Goal: Task Accomplishment & Management: Manage account settings

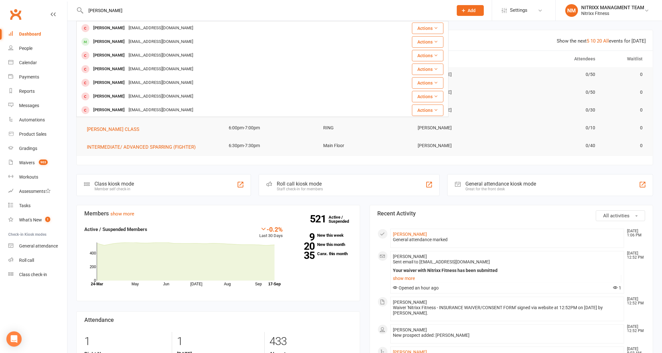
drag, startPoint x: 113, startPoint y: 7, endPoint x: 75, endPoint y: 9, distance: 37.9
click at [75, 9] on react-component "huseyin jasli Amar Hussein Jasnomz@hotmail.com Actions Ayana Jasli a.n.stiv@hot…" at bounding box center [224, 10] width 449 height 21
type input "huseyin jasli"
click at [36, 162] on count-badge "903" at bounding box center [42, 162] width 12 height 5
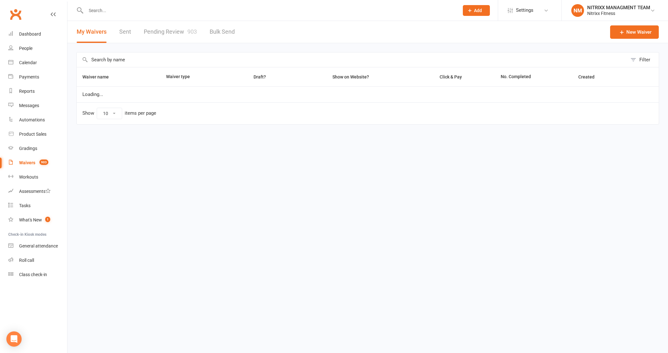
select select "100"
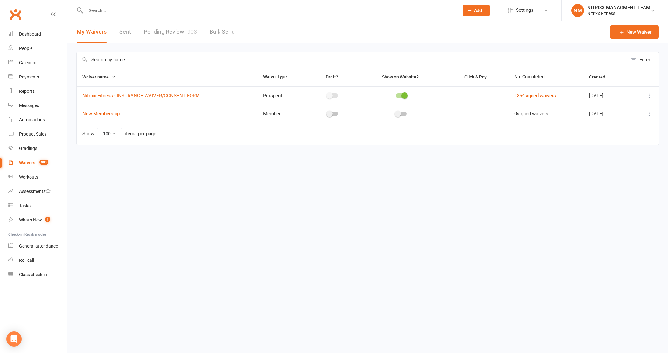
click at [107, 61] on input "text" at bounding box center [352, 59] width 551 height 15
paste input "huseyin jasli"
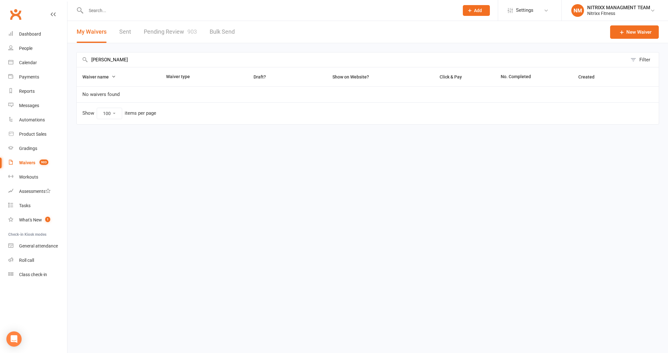
type input "huseyin jasli"
click at [158, 31] on link "Pending Review 903" at bounding box center [170, 32] width 53 height 22
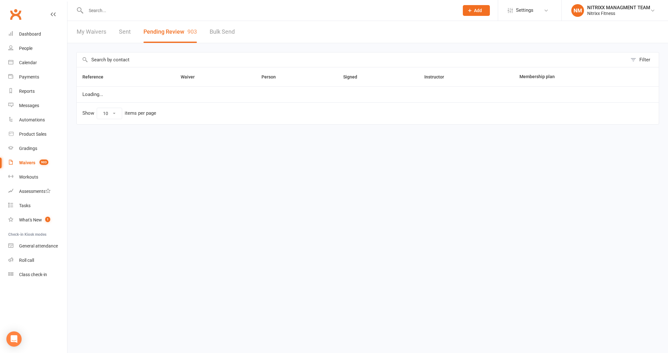
select select "100"
drag, startPoint x: 118, startPoint y: 56, endPoint x: 115, endPoint y: 59, distance: 3.6
click at [118, 58] on input "text" at bounding box center [352, 59] width 551 height 15
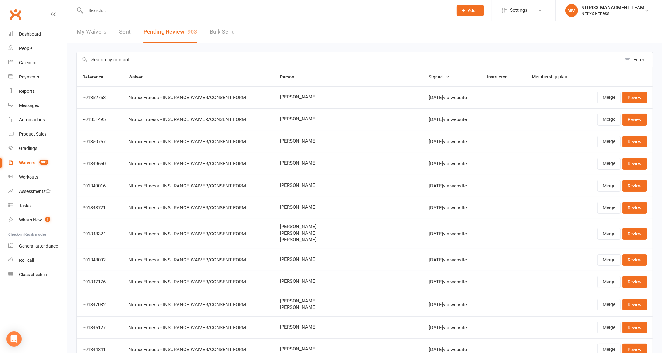
paste input "huseyin jasli"
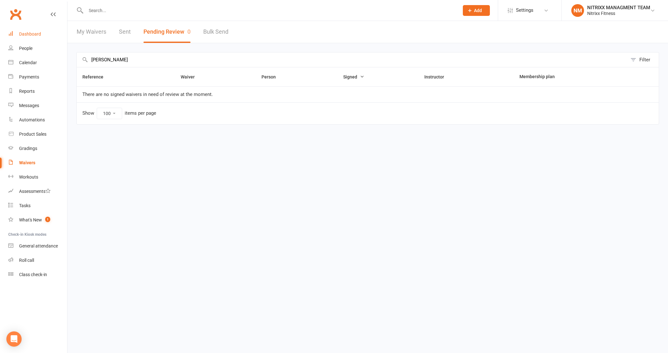
type input "huseyin jasli"
click at [21, 29] on link "Dashboard" at bounding box center [37, 34] width 59 height 14
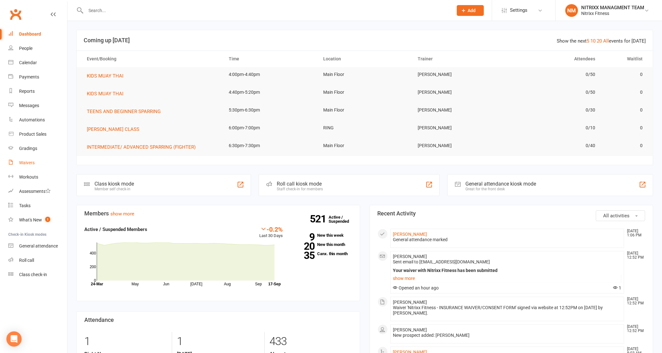
click at [35, 169] on link "Waivers" at bounding box center [37, 163] width 59 height 14
select select "100"
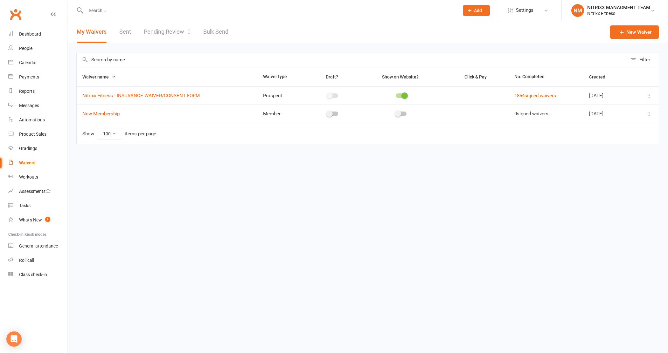
click at [171, 34] on link "Pending Review 0" at bounding box center [167, 32] width 47 height 22
select select "100"
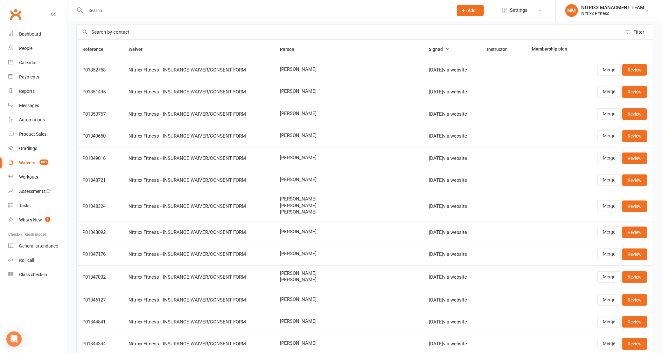
scroll to position [40, 0]
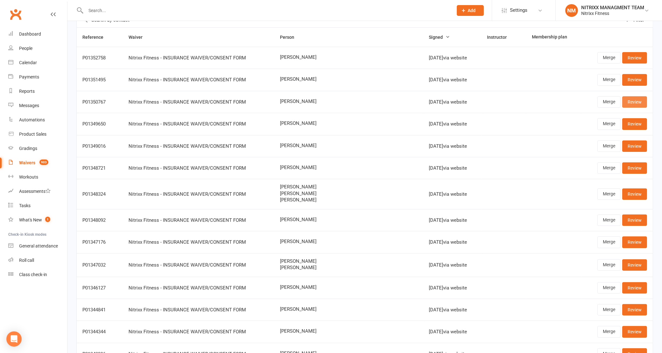
click at [633, 97] on link "Review" at bounding box center [634, 101] width 25 height 11
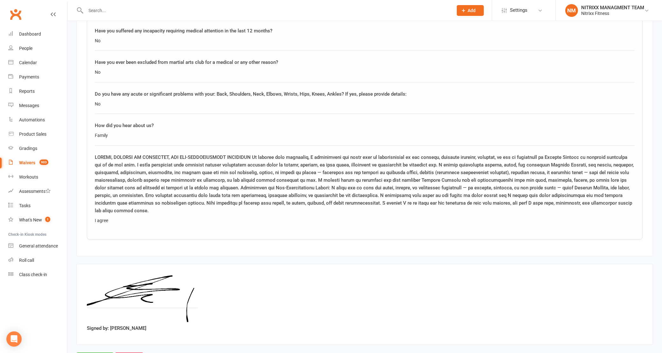
scroll to position [968, 0]
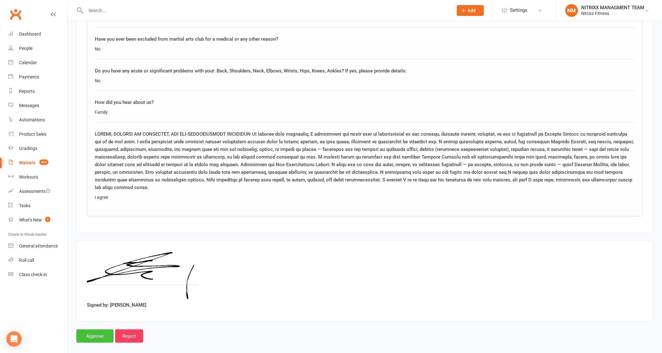
click at [96, 330] on input "Approve" at bounding box center [94, 336] width 37 height 13
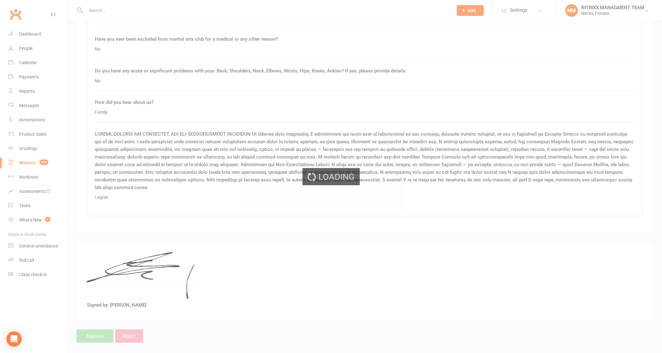
select select "100"
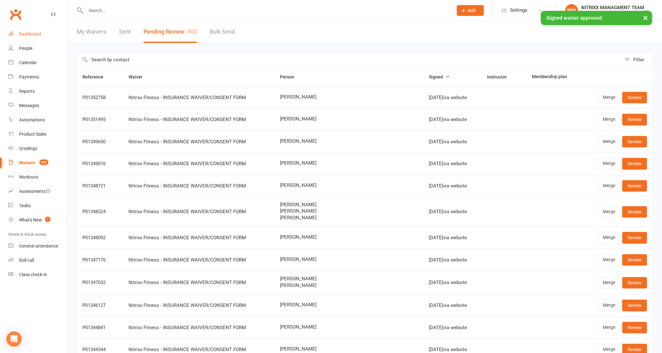
click at [17, 31] on link "Dashboard" at bounding box center [37, 34] width 59 height 14
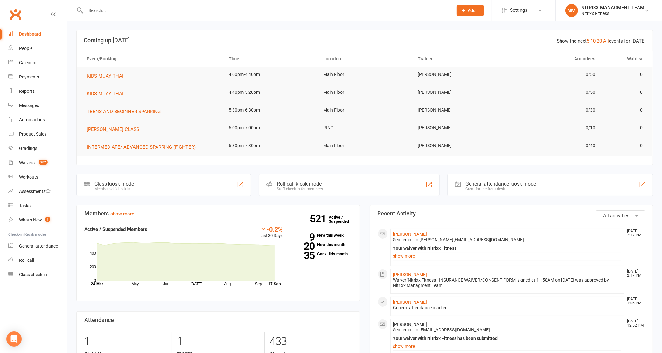
click at [117, 12] on input "text" at bounding box center [266, 10] width 365 height 9
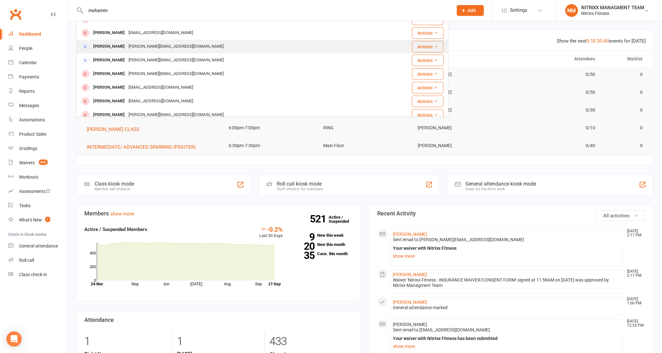
scroll to position [138, 0]
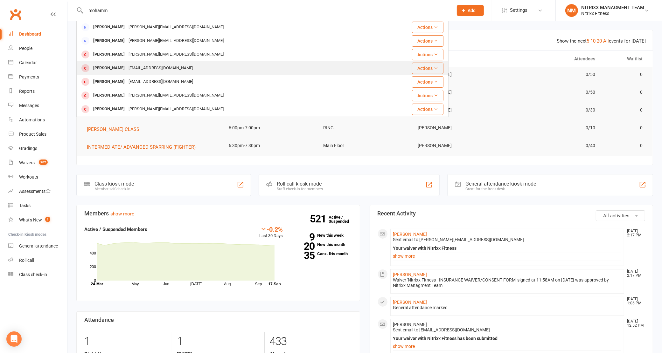
type input "mohamm"
click at [112, 69] on div "Mohammed Saadi" at bounding box center [108, 68] width 35 height 9
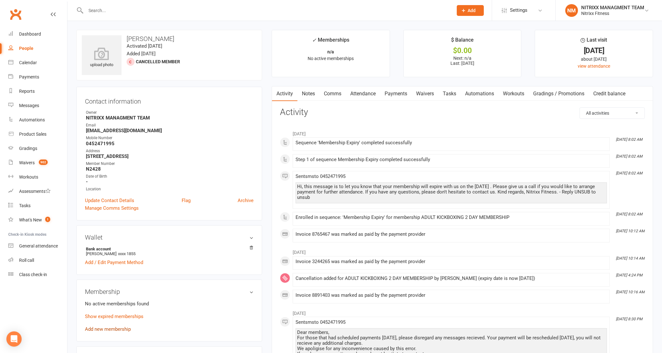
click at [112, 329] on link "Add new membership" at bounding box center [108, 330] width 46 height 6
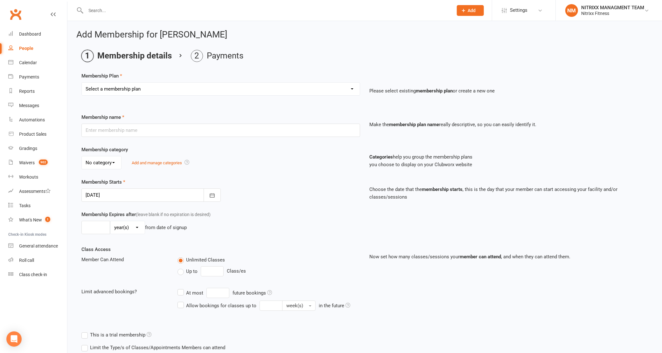
drag, startPoint x: 145, startPoint y: 87, endPoint x: 143, endPoint y: 90, distance: 4.3
click at [145, 87] on select "Select a membership plan Create new Membership Plan WOMENS UNLIMITED SPECIAL ME…" at bounding box center [221, 89] width 278 height 13
select select "6"
click at [82, 83] on select "Select a membership plan Create new Membership Plan WOMENS UNLIMITED SPECIAL ME…" at bounding box center [221, 89] width 278 height 13
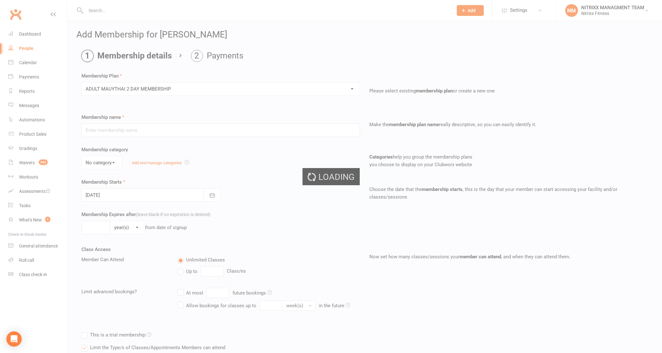
type input "ADULT MAUYTHAI 2 DAY MEMBERSHIP"
select select "0"
type input "0"
type input "2"
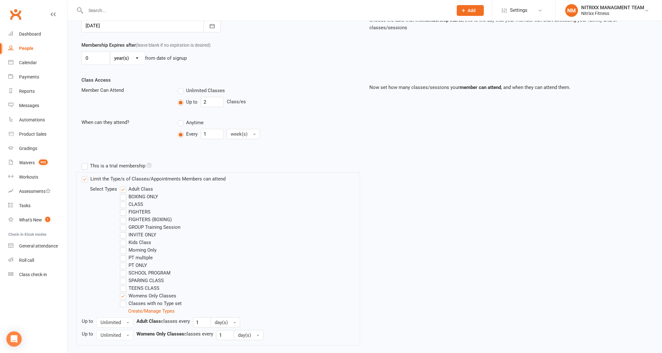
scroll to position [239, 0]
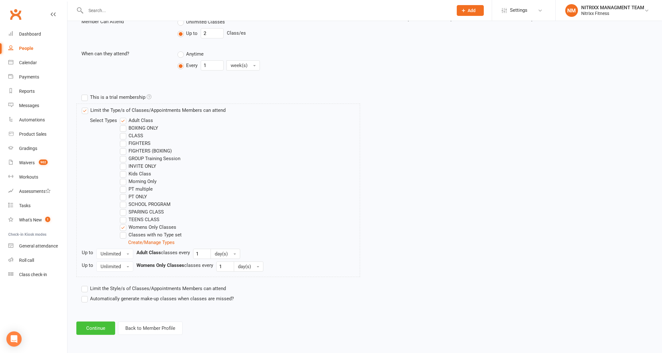
click at [101, 328] on button "Continue" at bounding box center [95, 328] width 39 height 13
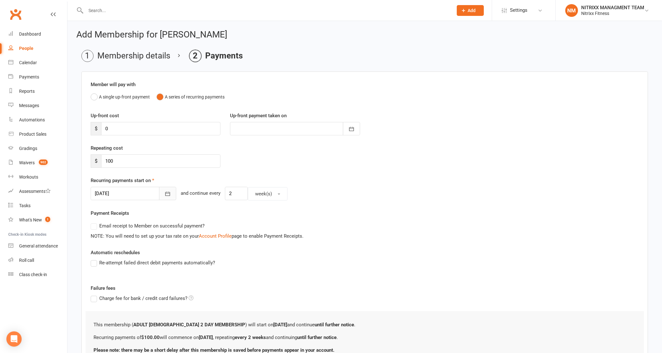
click at [165, 193] on icon "button" at bounding box center [167, 194] width 5 height 4
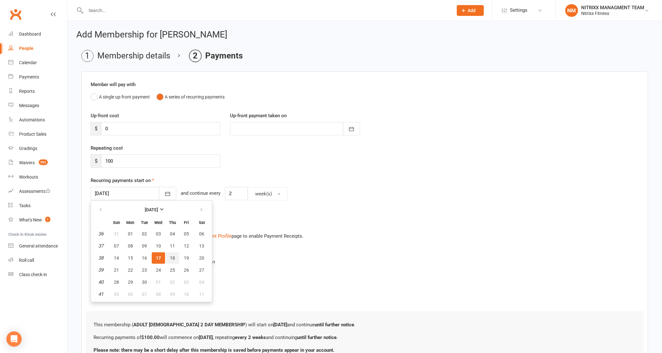
click at [167, 253] on button "18" at bounding box center [172, 258] width 13 height 11
type input "[DATE]"
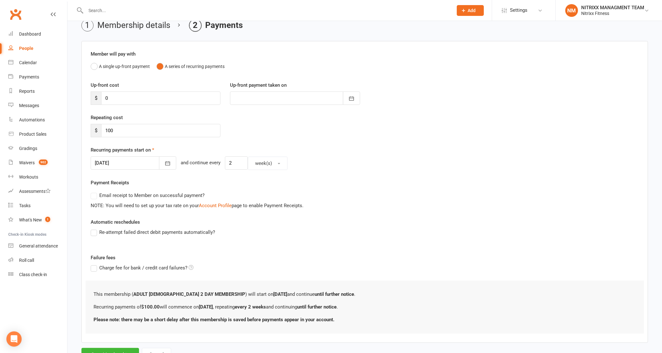
scroll to position [59, 0]
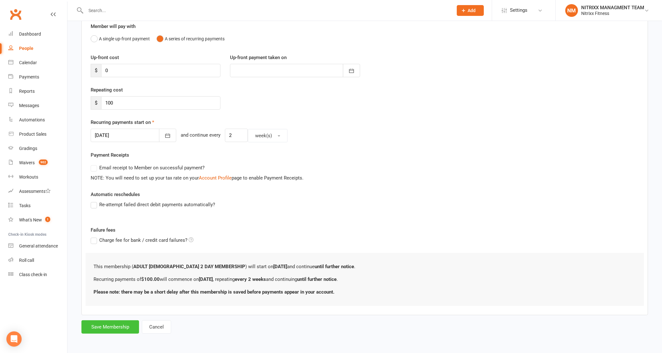
click at [110, 324] on button "Save Membership" at bounding box center [110, 327] width 58 height 13
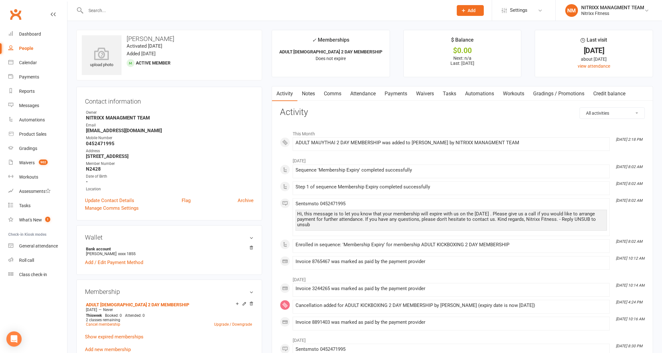
drag, startPoint x: 321, startPoint y: 87, endPoint x: 312, endPoint y: 97, distance: 13.3
click at [321, 87] on link "Comms" at bounding box center [332, 94] width 26 height 15
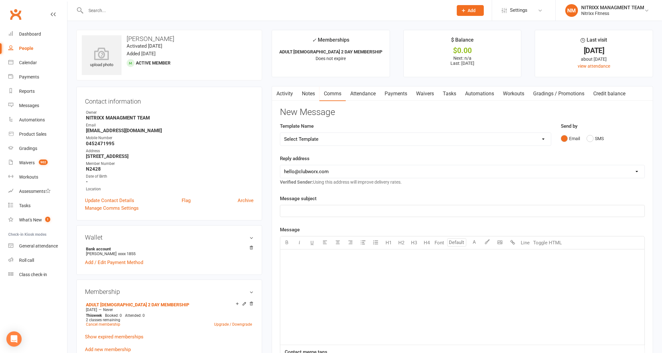
drag, startPoint x: 300, startPoint y: 96, endPoint x: 299, endPoint y: 100, distance: 3.9
click at [300, 96] on link "Notes" at bounding box center [308, 94] width 22 height 15
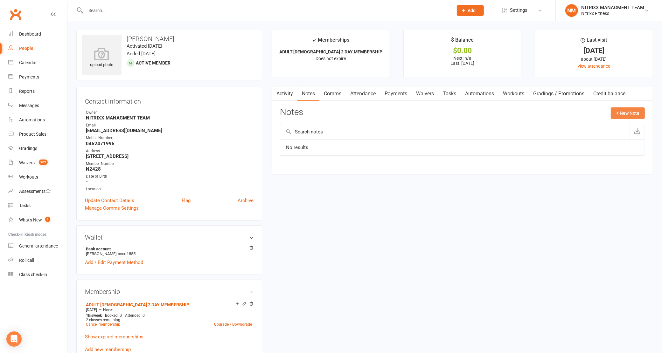
click at [625, 110] on button "+ New Note" at bounding box center [628, 113] width 34 height 11
click at [389, 139] on input "text" at bounding box center [462, 139] width 365 height 13
type input "e"
type input "Enrolment"
type textarea "r"
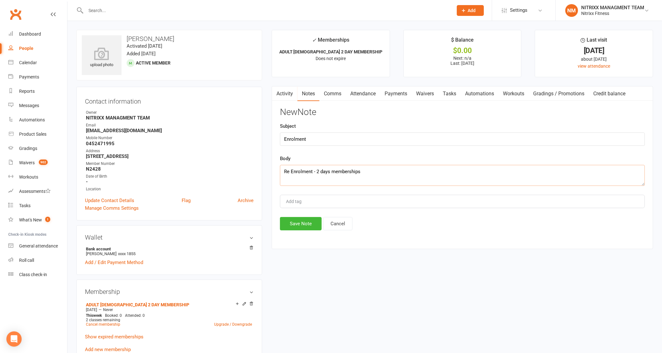
click at [403, 172] on textarea "Re Enrolment - 2 days memberships" at bounding box center [462, 175] width 365 height 21
type textarea "Re Enrolment - 2 days memberships SPRING SPECIAL - NO REGO"
click at [297, 221] on button "Save Note" at bounding box center [301, 223] width 42 height 13
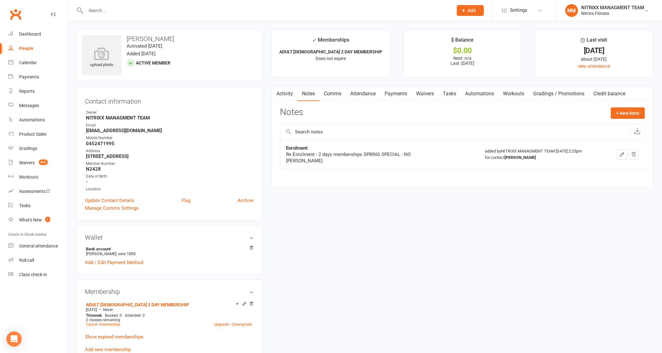
click at [21, 49] on div "People" at bounding box center [26, 48] width 14 height 5
select select "100"
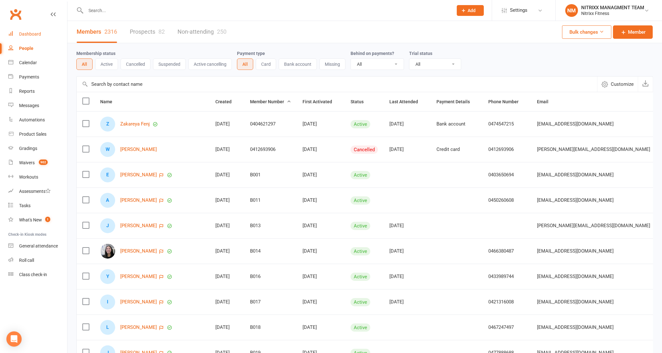
click at [36, 29] on link "Dashboard" at bounding box center [37, 34] width 59 height 14
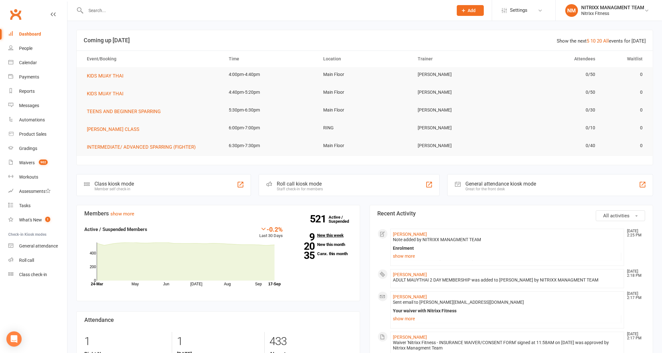
click at [336, 236] on link "9 New this week" at bounding box center [322, 236] width 60 height 4
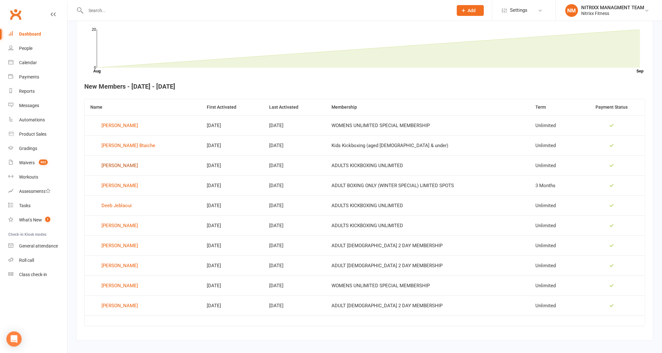
scroll to position [202, 0]
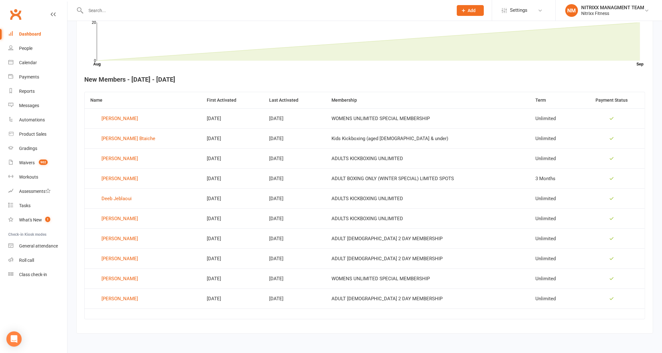
click at [33, 34] on div "Dashboard" at bounding box center [30, 33] width 22 height 5
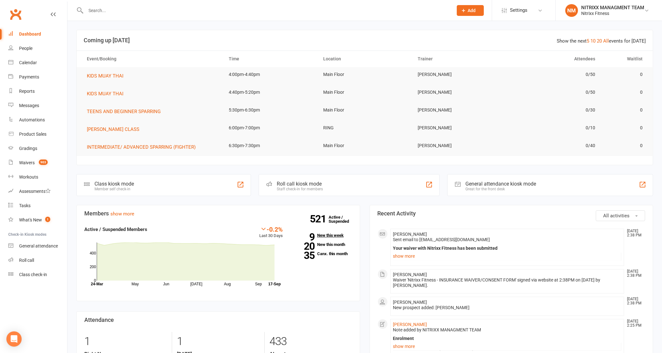
click at [325, 236] on link "9 New this week" at bounding box center [322, 236] width 60 height 4
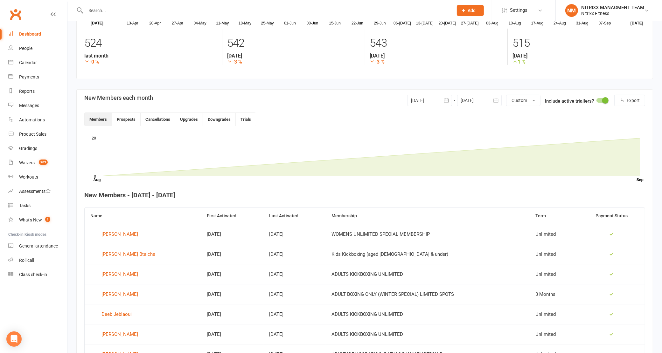
scroll to position [83, 0]
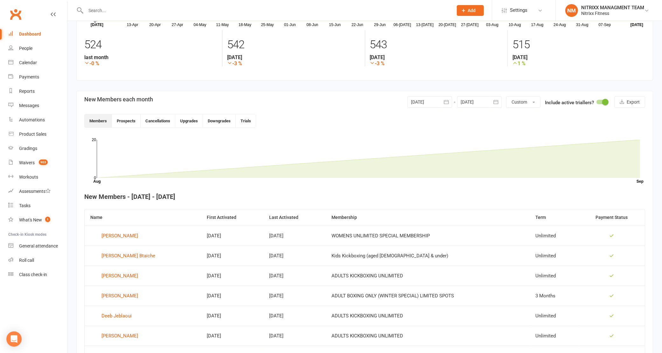
click at [44, 37] on link "Dashboard" at bounding box center [37, 34] width 59 height 14
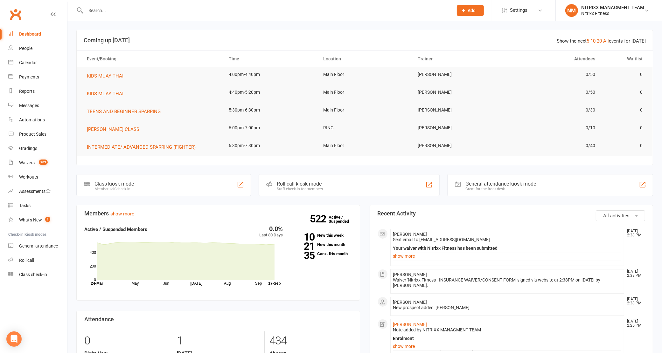
click at [130, 10] on input "text" at bounding box center [266, 10] width 365 height 9
type input "J"
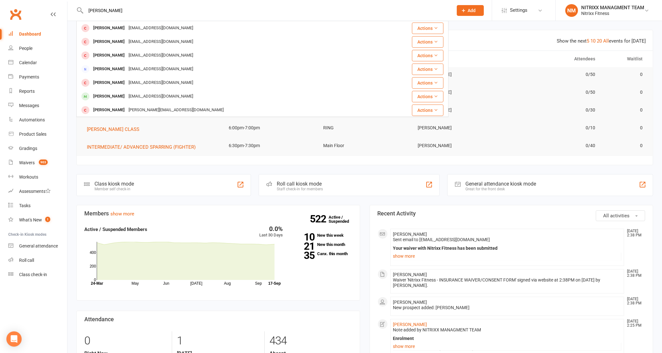
scroll to position [178, 0]
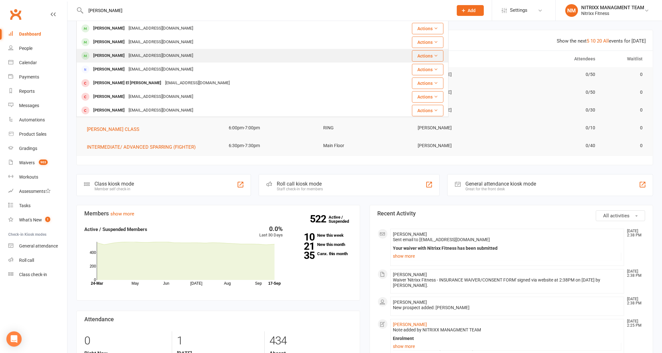
type input "[PERSON_NAME]"
click at [137, 51] on div "[EMAIL_ADDRESS][DOMAIN_NAME]" at bounding box center [161, 55] width 68 height 9
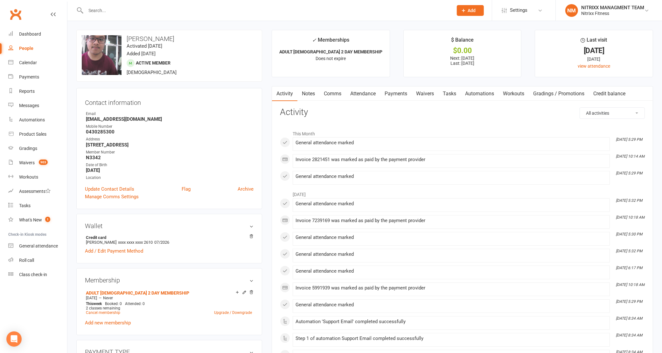
click at [110, 120] on strong "[EMAIL_ADDRESS][DOMAIN_NAME]" at bounding box center [170, 119] width 168 height 6
copy render-form-field "[EMAIL_ADDRESS][DOMAIN_NAME]"
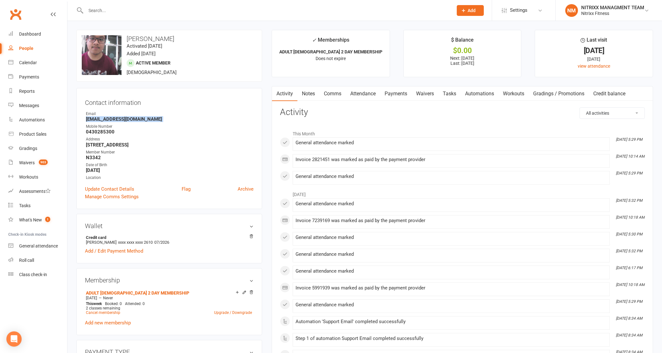
click at [192, 120] on strong "[EMAIL_ADDRESS][DOMAIN_NAME]" at bounding box center [170, 119] width 168 height 6
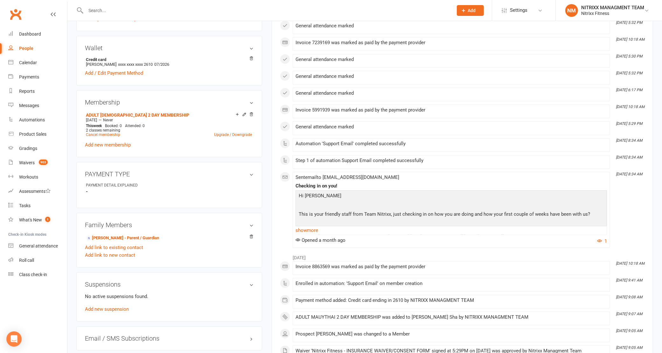
scroll to position [239, 0]
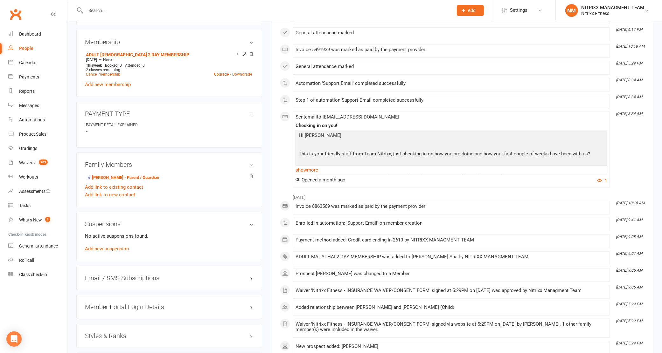
click at [130, 8] on input "text" at bounding box center [266, 10] width 365 height 9
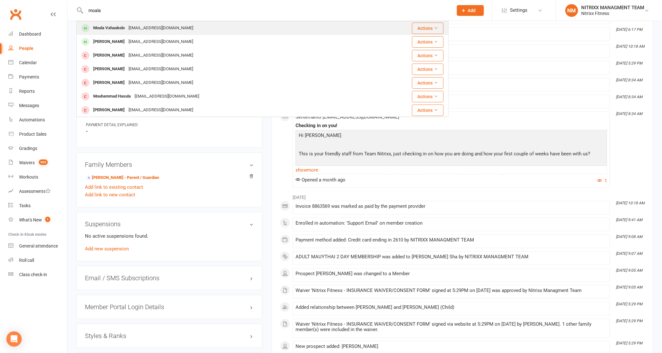
type input "moala"
click at [141, 24] on div "[EMAIL_ADDRESS][DOMAIN_NAME]" at bounding box center [161, 28] width 68 height 9
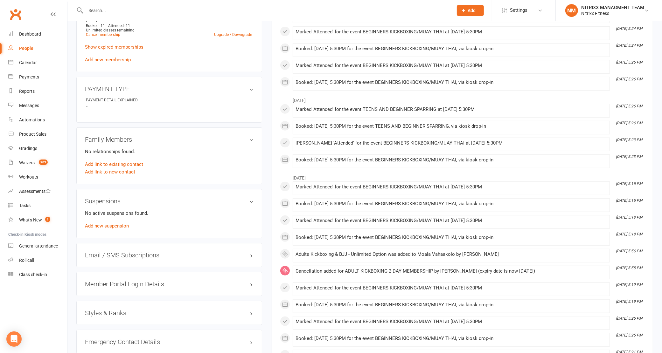
scroll to position [287, 0]
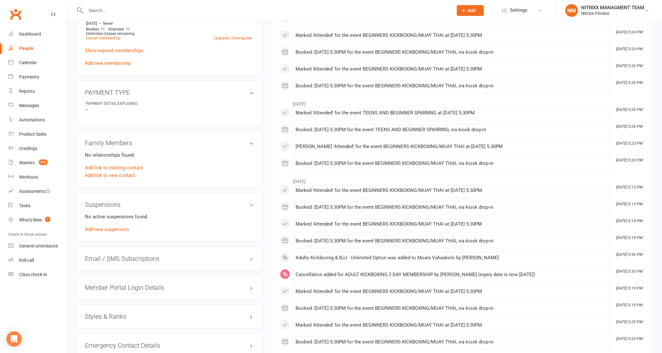
click at [184, 352] on div "Emergency Contact Details edit" at bounding box center [169, 346] width 186 height 24
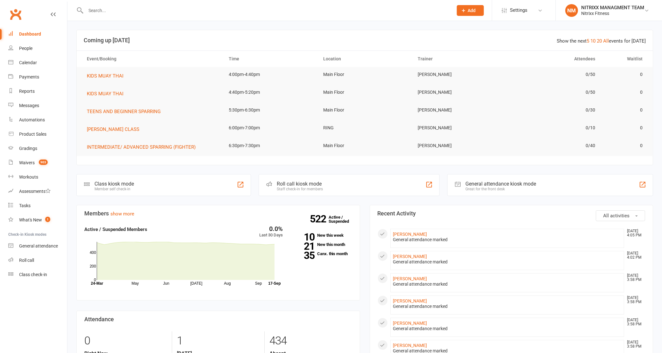
click at [286, 19] on div at bounding box center [262, 10] width 372 height 21
click at [284, 15] on div at bounding box center [262, 10] width 372 height 21
click at [283, 11] on input "text" at bounding box center [266, 10] width 365 height 9
paste input "Ismail Elabed"
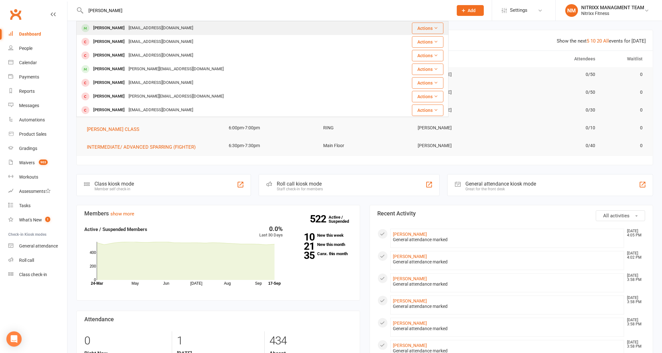
type input "Ismail Elabed"
click at [181, 26] on div "Ismail Elabed Ahmedelabed98@outlook.com" at bounding box center [232, 28] width 311 height 13
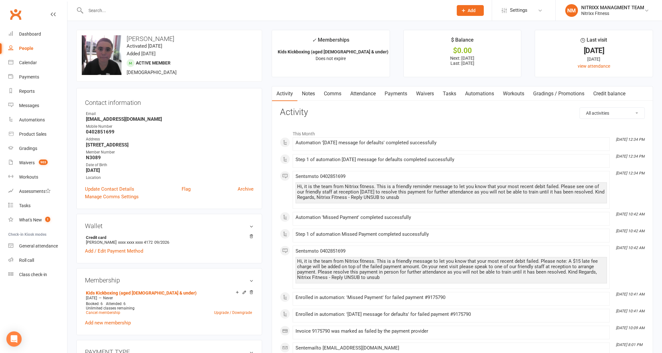
click at [393, 94] on link "Payments" at bounding box center [395, 94] width 31 height 15
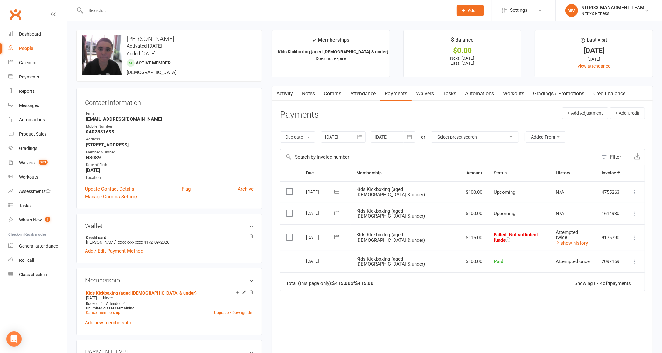
click at [338, 104] on div "Activity Notes Comms Attendance Payments Waivers Tasks Automations Workouts Gra…" at bounding box center [462, 234] width 381 height 297
click at [300, 92] on link "Notes" at bounding box center [308, 94] width 22 height 15
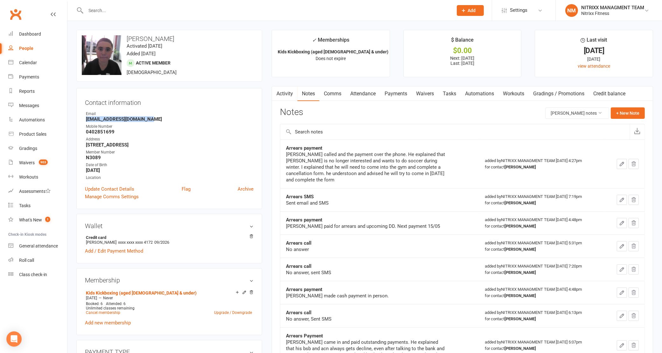
drag, startPoint x: 86, startPoint y: 117, endPoint x: 159, endPoint y: 122, distance: 73.3
click at [159, 122] on strong "Ahmedelabed98@outlook.com" at bounding box center [170, 119] width 168 height 6
click at [154, 18] on div at bounding box center [262, 10] width 372 height 21
click at [154, 14] on input "text" at bounding box center [266, 10] width 365 height 9
paste input "Ismail Elabed"
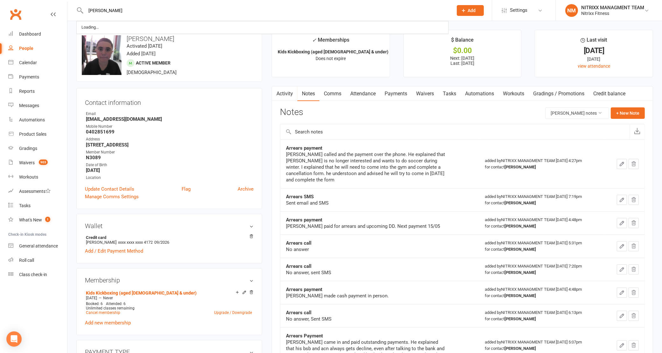
type input "Ismail Elabed"
click at [277, 95] on icon "button" at bounding box center [275, 92] width 3 height 6
click at [293, 98] on link "Activity" at bounding box center [284, 94] width 25 height 15
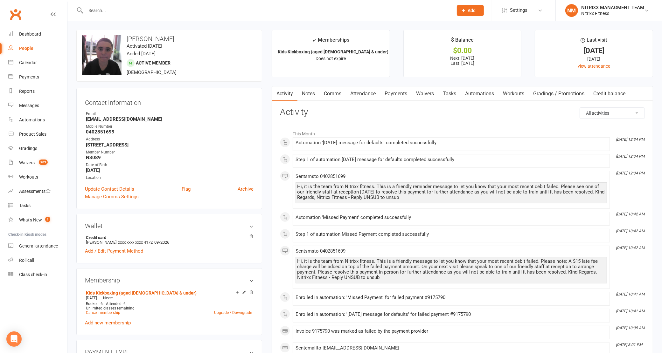
click at [374, 93] on link "Attendance" at bounding box center [363, 94] width 34 height 15
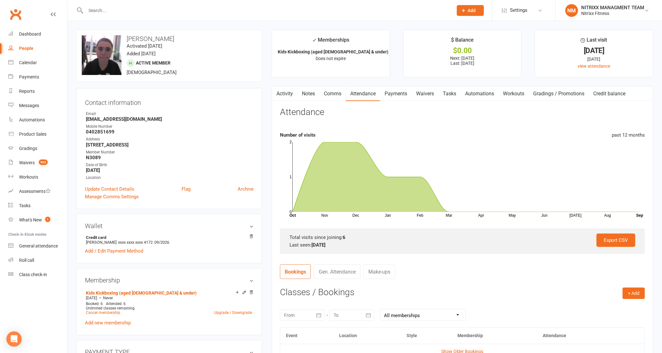
click at [303, 94] on link "Notes" at bounding box center [308, 94] width 22 height 15
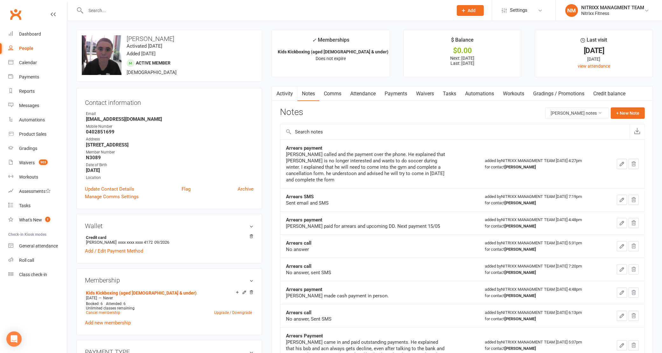
click at [293, 104] on div "Activity Notes Comms Attendance Payments Waivers Tasks Automations Workouts Gra…" at bounding box center [462, 267] width 381 height 363
click at [189, 18] on div at bounding box center [262, 10] width 372 height 21
click at [185, 7] on input "text" at bounding box center [266, 10] width 365 height 9
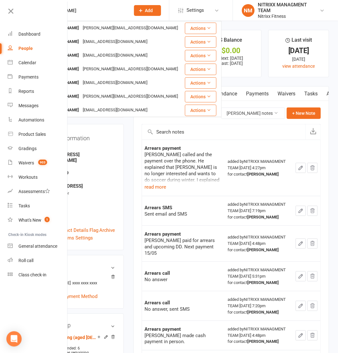
click at [92, 7] on input "ahmed" at bounding box center [82, 10] width 88 height 9
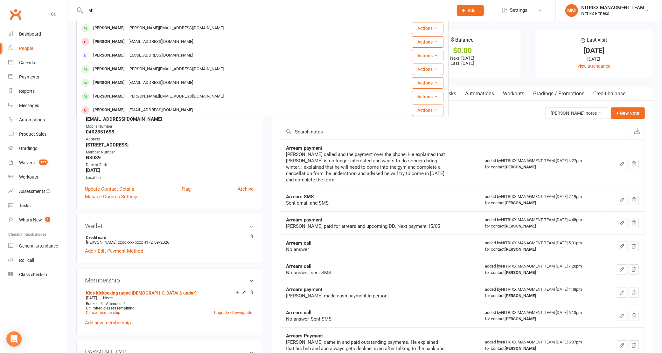
type input "a"
type input "k"
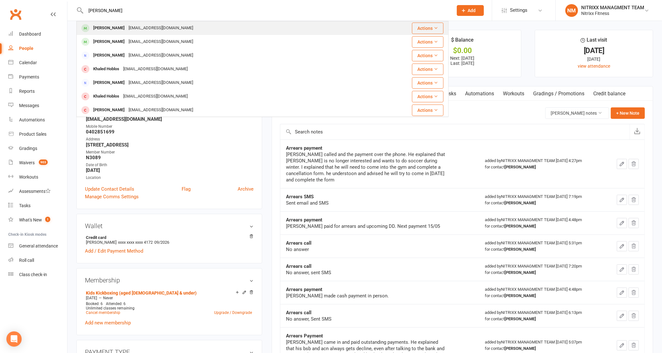
type input "khaled akabed"
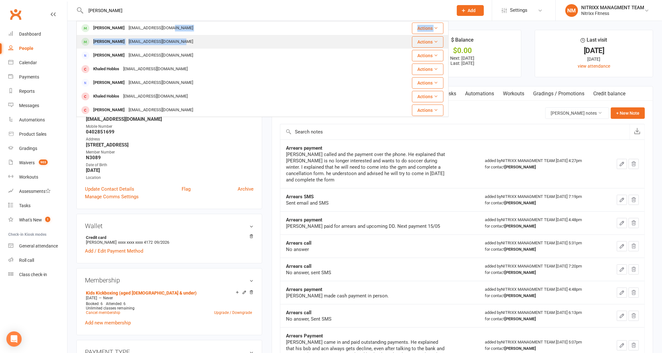
drag, startPoint x: 199, startPoint y: 32, endPoint x: 200, endPoint y: 37, distance: 4.2
click at [200, 37] on tbody "Khaled Kabah ahmadkabah@gmail.com Actions Khaled Elabed Ahmedelabed98@outlook.c…" at bounding box center [263, 158] width 372 height 274
click at [204, 39] on div "Khaled Elabed Ahmedelabed98@outlook.com" at bounding box center [219, 41] width 285 height 13
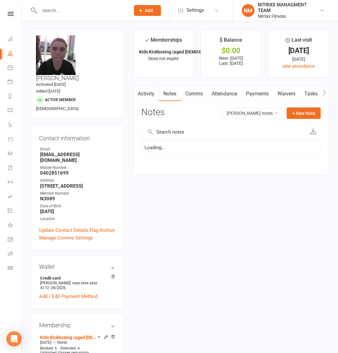
click at [74, 9] on input "text" at bounding box center [82, 10] width 88 height 9
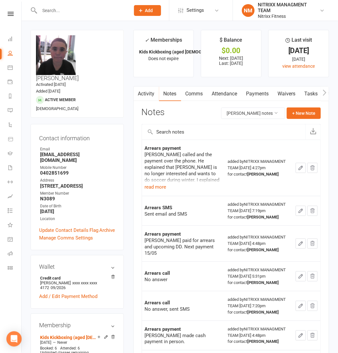
paste input "Ishaac Elghoul"
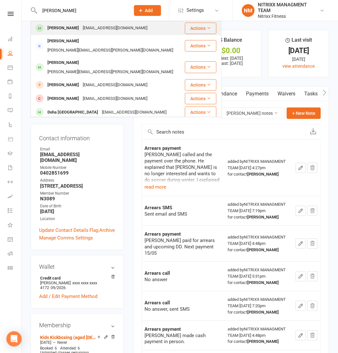
type input "Ishaac Elghoul"
click at [81, 30] on div "Ishaacelghoull@gmail.com" at bounding box center [115, 28] width 68 height 9
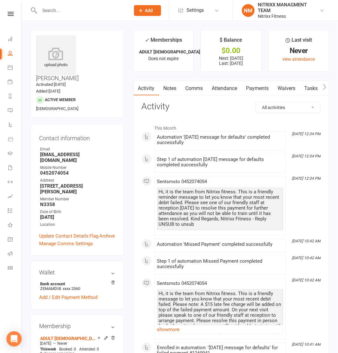
click at [166, 92] on link "Notes" at bounding box center [170, 88] width 22 height 15
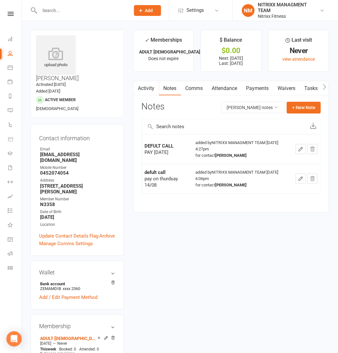
drag, startPoint x: 176, startPoint y: 148, endPoint x: 153, endPoint y: 137, distance: 25.6
click at [153, 137] on td "DEFULT CALL PAY THURSDAY 28/08" at bounding box center [167, 149] width 51 height 30
click at [41, 10] on input "text" at bounding box center [82, 10] width 88 height 9
paste input "Fawaz Tayar"
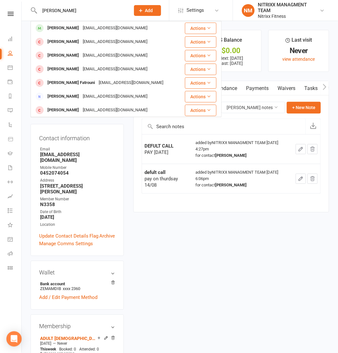
type input "Fawaz Tayar"
click at [71, 30] on div "Fawaz Tayar" at bounding box center [62, 28] width 35 height 9
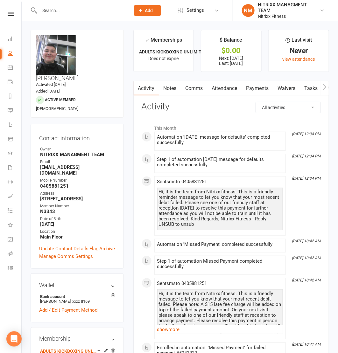
click at [178, 86] on link "Notes" at bounding box center [170, 88] width 22 height 15
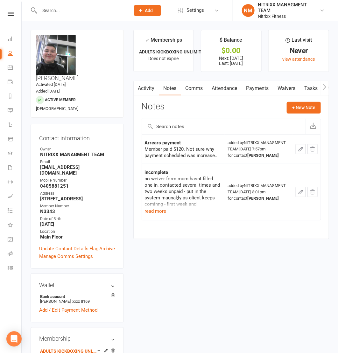
click at [254, 87] on link "Payments" at bounding box center [257, 88] width 31 height 15
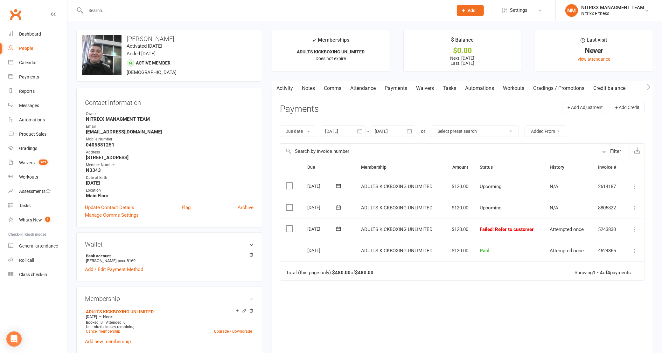
click at [344, 89] on link "Comms" at bounding box center [332, 88] width 26 height 15
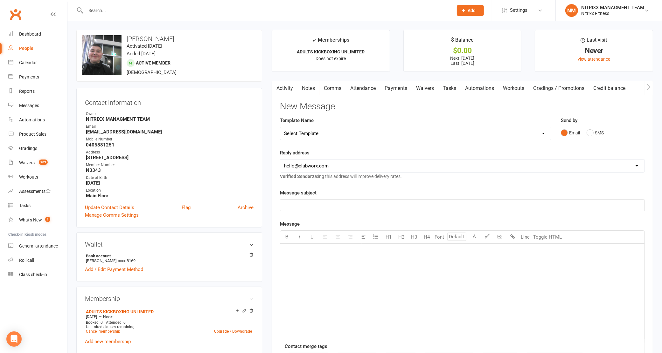
click at [313, 87] on link "Notes" at bounding box center [308, 88] width 22 height 15
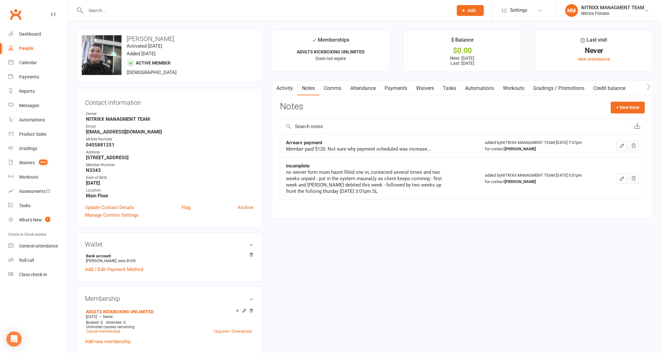
click at [287, 85] on link "Activity" at bounding box center [284, 88] width 25 height 15
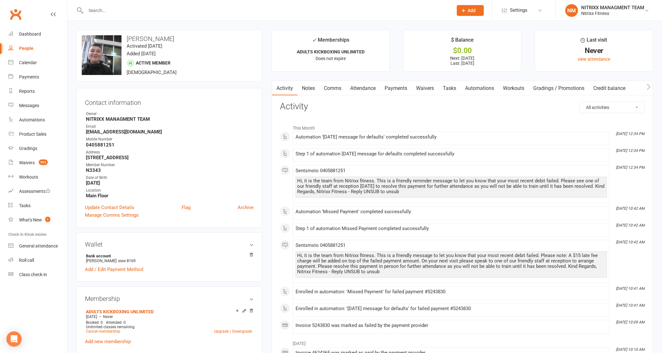
click at [412, 87] on link "Payments" at bounding box center [395, 88] width 31 height 15
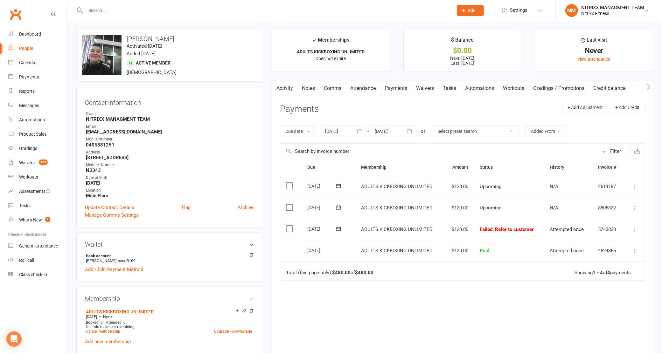
click at [431, 87] on link "Waivers" at bounding box center [425, 88] width 27 height 15
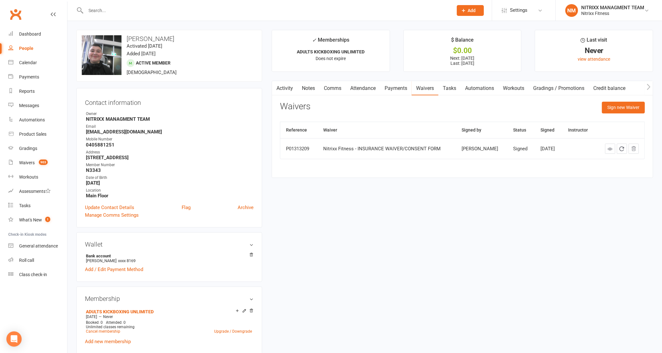
click at [456, 91] on link "Tasks" at bounding box center [449, 88] width 22 height 15
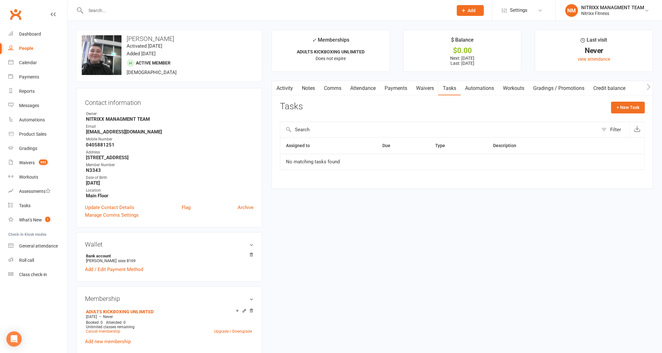
click at [358, 91] on link "Attendance" at bounding box center [363, 88] width 34 height 15
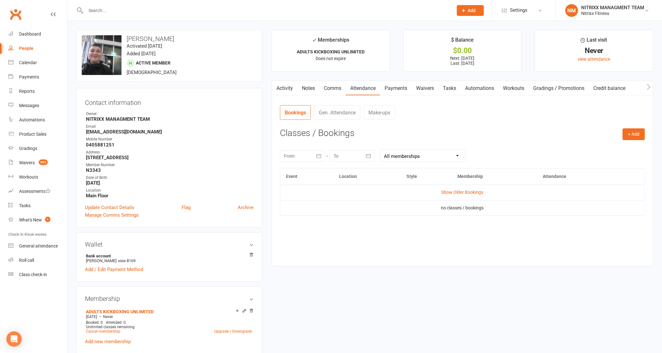
click at [338, 84] on link "Comms" at bounding box center [332, 88] width 26 height 15
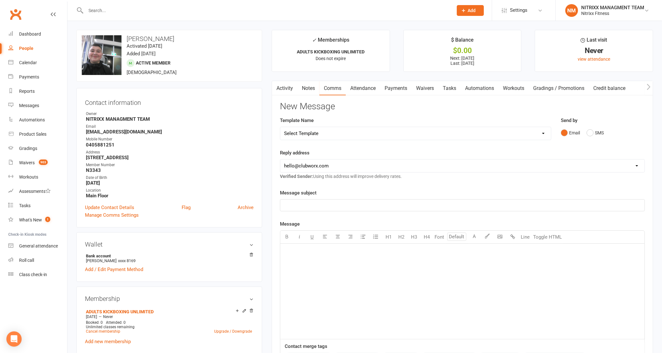
click at [301, 92] on link "Notes" at bounding box center [308, 88] width 22 height 15
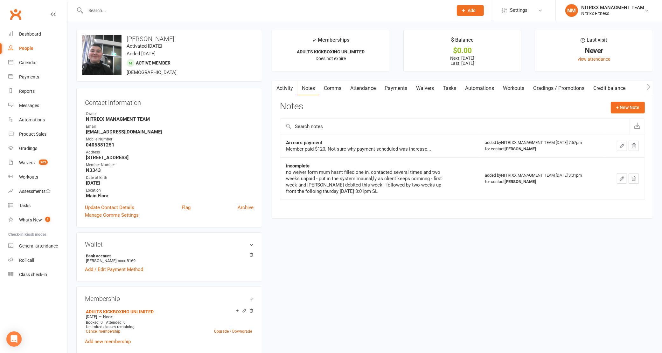
click at [536, 149] on div "for contact Fawaz Tayar" at bounding box center [542, 149] width 115 height 6
click at [296, 86] on link "Activity" at bounding box center [284, 88] width 25 height 15
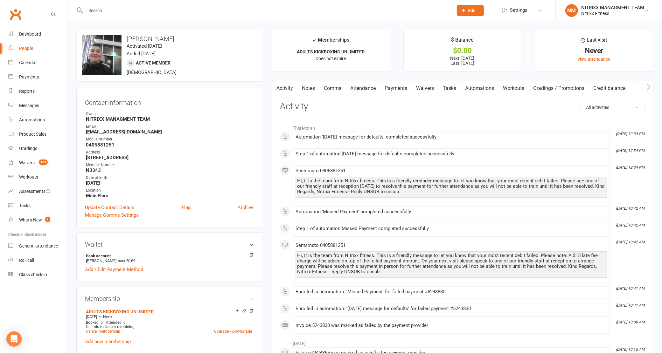
drag, startPoint x: 315, startPoint y: 79, endPoint x: 311, endPoint y: 95, distance: 17.3
click at [311, 95] on link "Notes" at bounding box center [308, 88] width 22 height 15
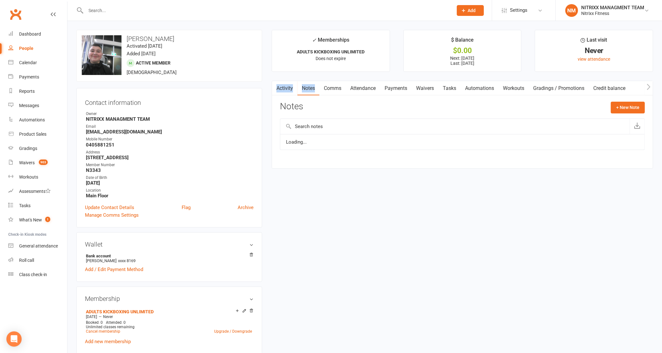
click at [310, 88] on link "Notes" at bounding box center [308, 88] width 22 height 15
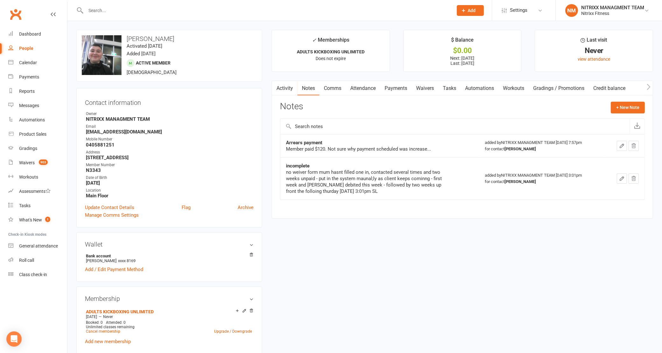
click at [371, 239] on div "upload photo change photo Fawaz Tayar Activated 23 July, 2025 Added 23 July, 20…" at bounding box center [365, 358] width 586 height 656
paste input "Is'heq [PERSON_NAME]"
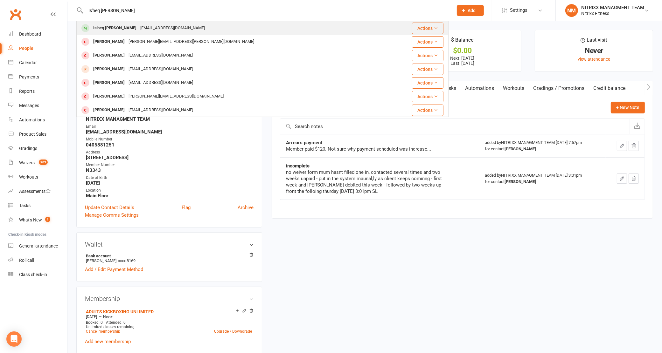
type input "Is'heq [PERSON_NAME]"
click at [143, 31] on div "[EMAIL_ADDRESS][DOMAIN_NAME]" at bounding box center [172, 28] width 68 height 9
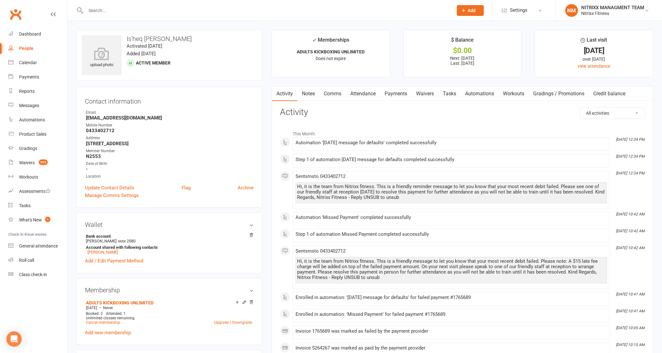
click at [127, 7] on input "text" at bounding box center [266, 10] width 365 height 9
type input "sarkis"
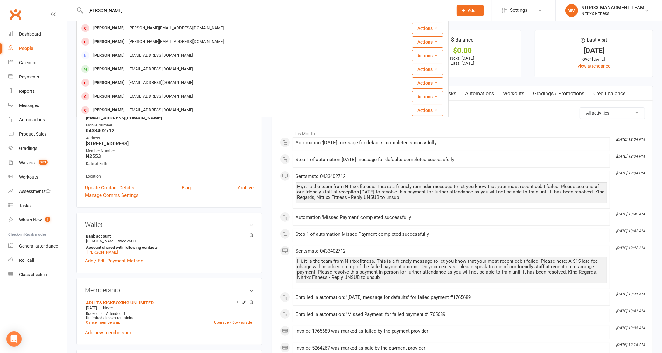
drag, startPoint x: 119, startPoint y: 13, endPoint x: 0, endPoint y: 29, distance: 119.7
click at [0, 2] on header "sarkis Sarkis Njaim sarkis.njaim@gmail.com Actions Melissa Sarkis melissa_sarki…" at bounding box center [331, 2] width 662 height 0
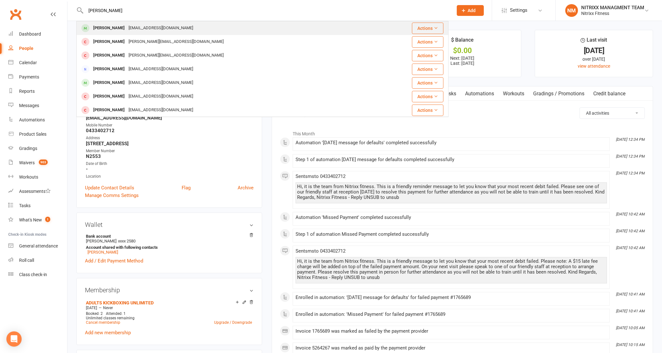
type input "leon sarkis"
click at [127, 29] on div "robertm@rjsaluminium.com.au" at bounding box center [161, 28] width 68 height 9
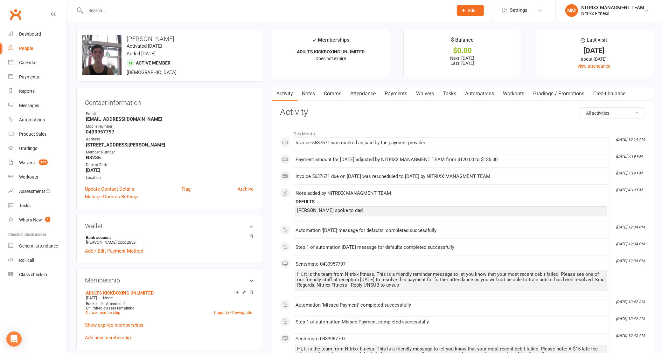
click at [324, 91] on link "Comms" at bounding box center [332, 94] width 26 height 15
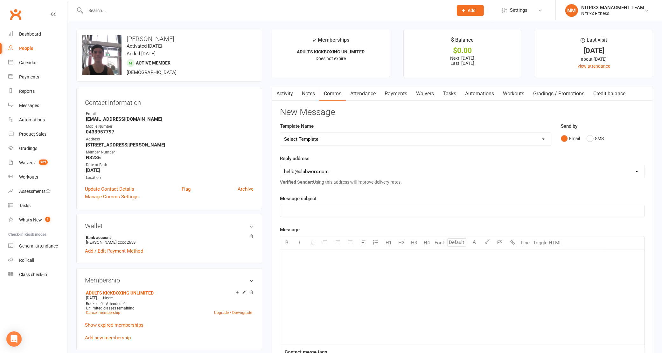
click at [311, 93] on link "Notes" at bounding box center [308, 94] width 22 height 15
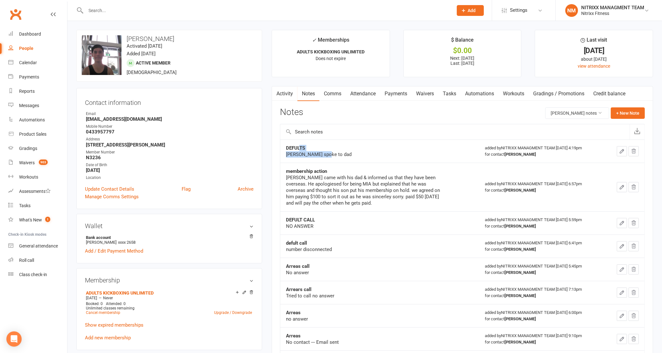
drag, startPoint x: 300, startPoint y: 150, endPoint x: 325, endPoint y: 155, distance: 26.0
click at [325, 155] on div "DEFULTS jana spoke to dad" at bounding box center [365, 151] width 159 height 13
click at [138, 6] on input "text" at bounding box center [266, 10] width 365 height 9
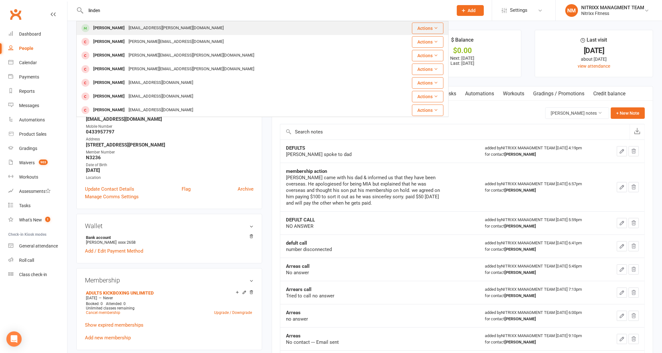
type input "linden"
click at [129, 26] on div "linden.b.talbot@gmail.com" at bounding box center [176, 28] width 99 height 9
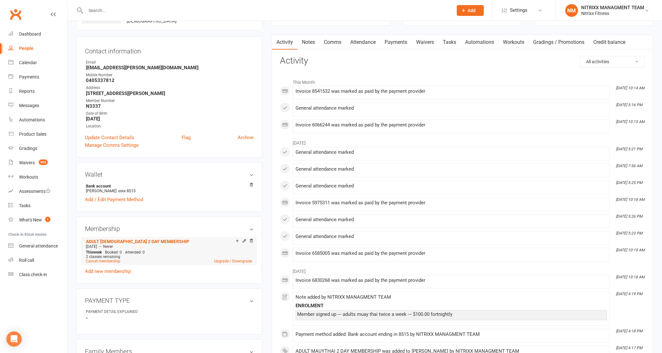
scroll to position [80, 0]
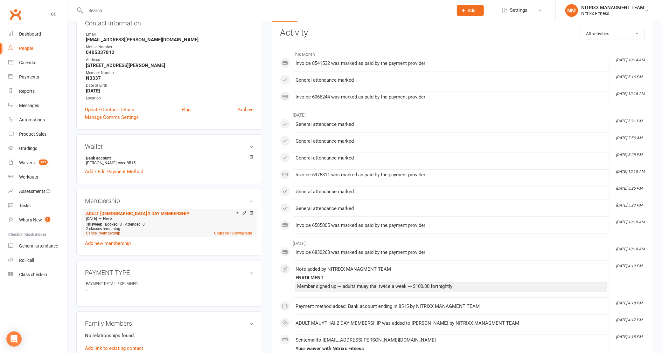
click at [108, 234] on link "Cancel membership" at bounding box center [103, 233] width 34 height 4
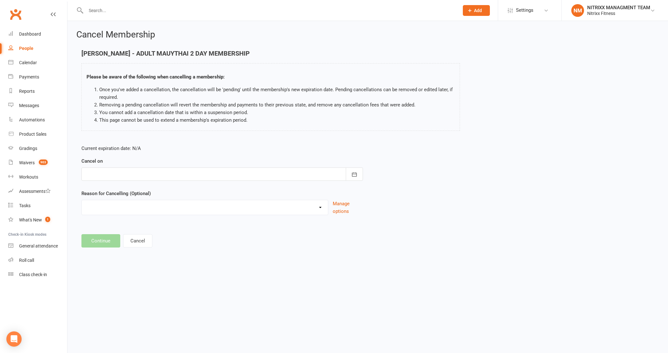
click at [160, 175] on div at bounding box center [222, 174] width 282 height 13
click at [150, 236] on span "17" at bounding box center [149, 238] width 5 height 5
click at [125, 177] on div at bounding box center [222, 174] width 282 height 13
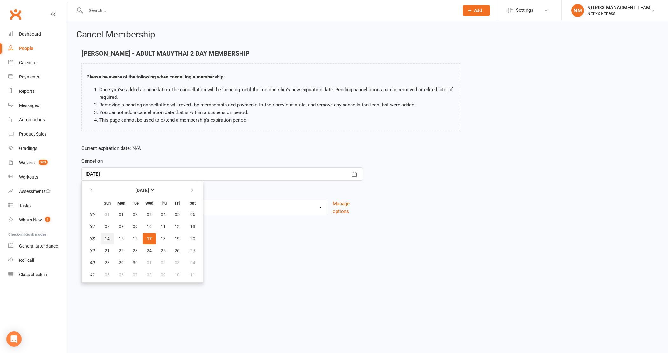
click at [108, 233] on button "14" at bounding box center [107, 238] width 13 height 11
type input "14 Sep 2025"
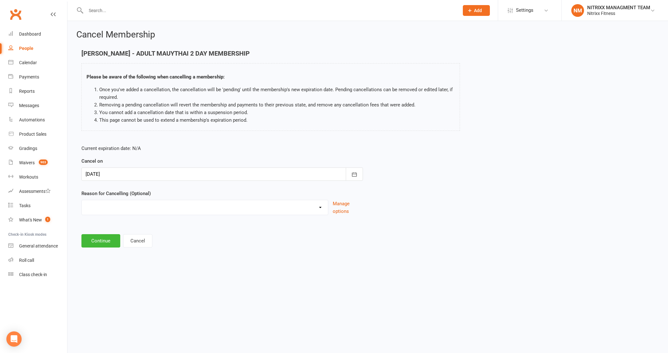
click at [143, 207] on select "CHANGE OF LIVING LOCATION Holiday Injury PERSONAL UPGRADING Other reason" at bounding box center [205, 206] width 246 height 13
select select "5"
click at [82, 200] on select "CHANGE OF LIVING LOCATION Holiday Injury PERSONAL UPGRADING Other reason" at bounding box center [205, 206] width 246 height 13
click at [106, 234] on div "Please specify" at bounding box center [222, 236] width 282 height 24
click at [102, 245] on input at bounding box center [222, 240] width 282 height 13
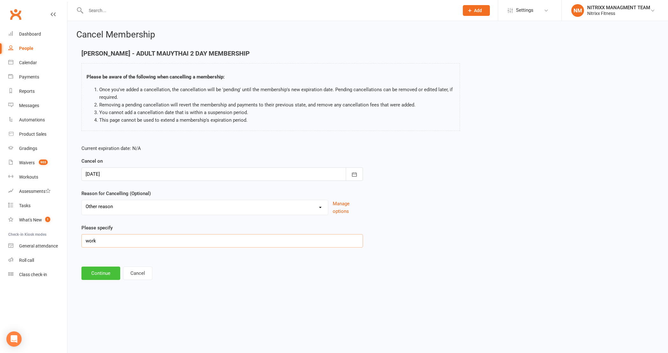
type input "work"
click at [87, 272] on button "Continue" at bounding box center [100, 273] width 39 height 13
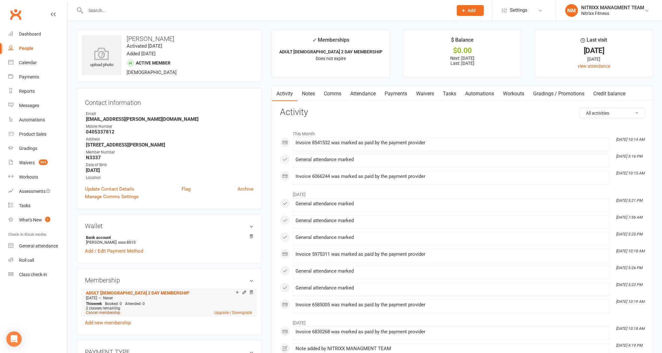
click at [109, 314] on link "Cancel membership" at bounding box center [103, 313] width 34 height 4
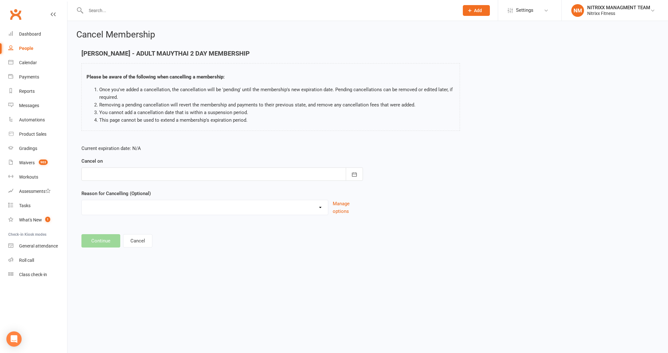
click at [125, 176] on div at bounding box center [222, 174] width 282 height 13
click at [147, 240] on span "17" at bounding box center [149, 238] width 5 height 5
type input "17 Sep 2025"
click at [123, 210] on select "CHANGE OF LIVING LOCATION Holiday Injury PERSONAL UPGRADING Other reason" at bounding box center [205, 206] width 246 height 13
select select "5"
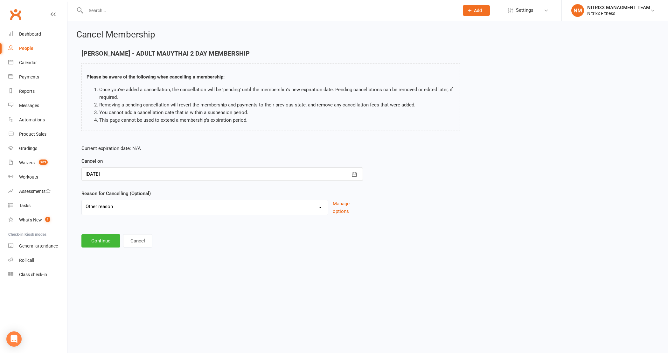
click at [82, 200] on select "CHANGE OF LIVING LOCATION Holiday Injury PERSONAL UPGRADING Other reason" at bounding box center [205, 206] width 246 height 13
click at [115, 244] on input at bounding box center [222, 240] width 282 height 13
type input "Work"
click at [99, 278] on button "Continue" at bounding box center [100, 273] width 39 height 13
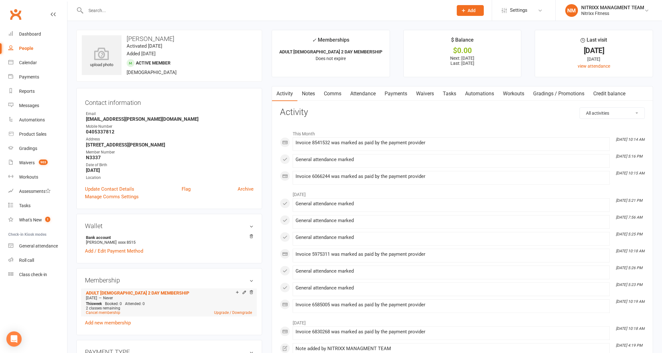
click at [116, 316] on li "ADULT MAUYTHAI 2 DAY MEMBERSHIP Jul 16 2025 — Never This week Booked: 0 Attende…" at bounding box center [168, 303] width 169 height 28
click at [113, 312] on link "Cancel membership" at bounding box center [103, 313] width 34 height 4
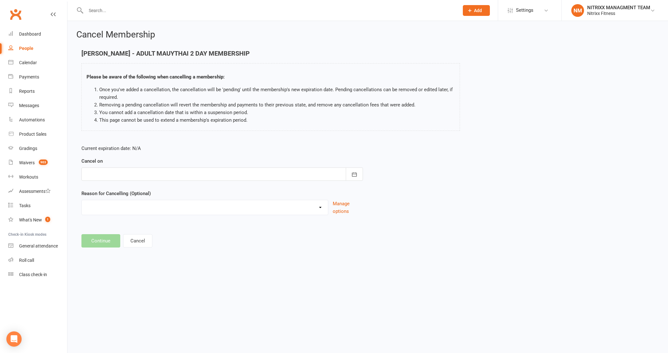
click at [118, 172] on div at bounding box center [222, 174] width 282 height 13
click at [161, 261] on span "02" at bounding box center [163, 263] width 5 height 5
type input "[DATE]"
click at [146, 209] on select "CHANGE OF LIVING LOCATION Holiday Injury PERSONAL UPGRADING Other reason" at bounding box center [205, 206] width 246 height 13
click at [115, 210] on select "CHANGE OF LIVING LOCATION Holiday Injury PERSONAL UPGRADING Other reason" at bounding box center [205, 206] width 246 height 13
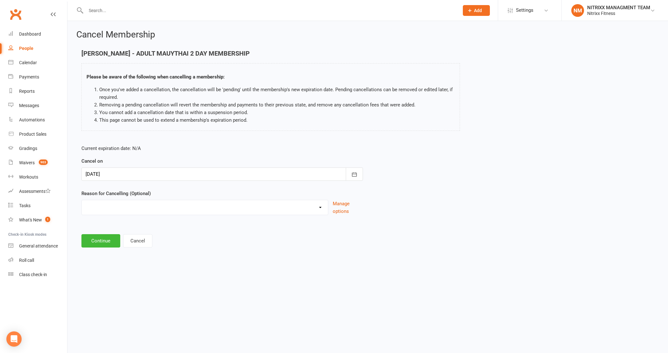
click at [115, 209] on select "CHANGE OF LIVING LOCATION Holiday Injury PERSONAL UPGRADING Other reason" at bounding box center [205, 206] width 246 height 13
click at [139, 267] on html "Prospect Member Non-attending contact Class / event Appointment Grading event T…" at bounding box center [334, 133] width 668 height 267
click at [114, 207] on select "CHANGE OF LIVING LOCATION Holiday Injury PERSONAL UPGRADING Other reason" at bounding box center [205, 206] width 246 height 13
select select "5"
click at [82, 200] on select "CHANGE OF LIVING LOCATION Holiday Injury PERSONAL UPGRADING Other reason" at bounding box center [205, 206] width 246 height 13
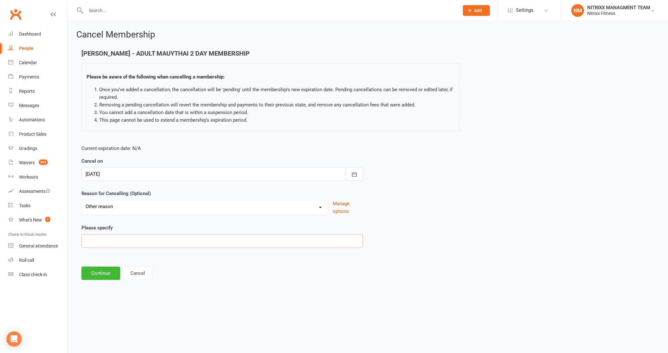
click at [121, 242] on input at bounding box center [222, 240] width 282 height 13
type input "work"
click at [94, 270] on button "Continue" at bounding box center [100, 273] width 39 height 13
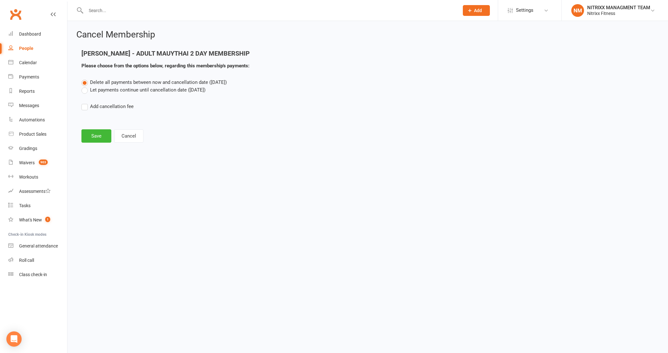
click at [130, 94] on div "Delete all payments between now and cancellation date (Oct 2, 2025) Let payment…" at bounding box center [368, 99] width 582 height 41
click at [126, 94] on div "Delete all payments between now and cancellation date (Oct 2, 2025) Let payment…" at bounding box center [368, 99] width 582 height 41
drag, startPoint x: 117, startPoint y: 91, endPoint x: 111, endPoint y: 82, distance: 10.4
click at [112, 83] on div "Delete all payments between now and cancellation date (Oct 2, 2025) Let payment…" at bounding box center [367, 86] width 573 height 15
click at [110, 85] on label "Delete all payments between now and cancellation date (Oct 2, 2025)" at bounding box center [153, 83] width 145 height 8
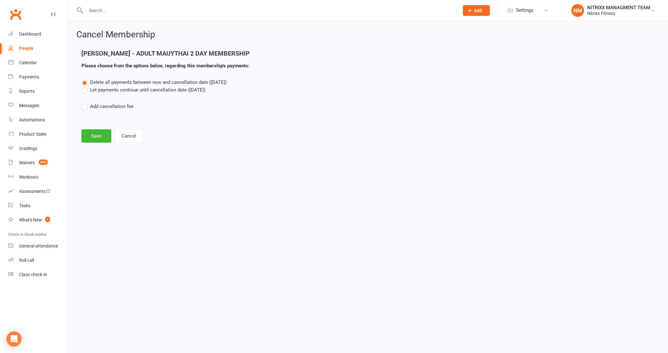
click at [86, 79] on input "Delete all payments between now and cancellation date (Oct 2, 2025)" at bounding box center [83, 79] width 4 height 0
click at [115, 92] on label "Let payments continue until cancellation date (Oct 2, 2025)" at bounding box center [143, 90] width 124 height 8
click at [86, 86] on input "Let payments continue until cancellation date (Oct 2, 2025)" at bounding box center [83, 86] width 4 height 0
click at [100, 136] on button "Save" at bounding box center [96, 135] width 30 height 13
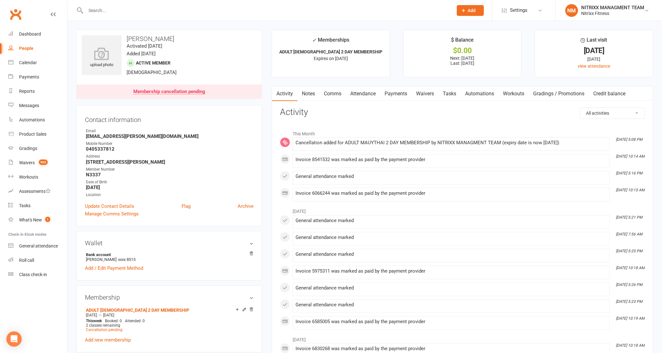
click at [411, 90] on link "Payments" at bounding box center [395, 94] width 31 height 15
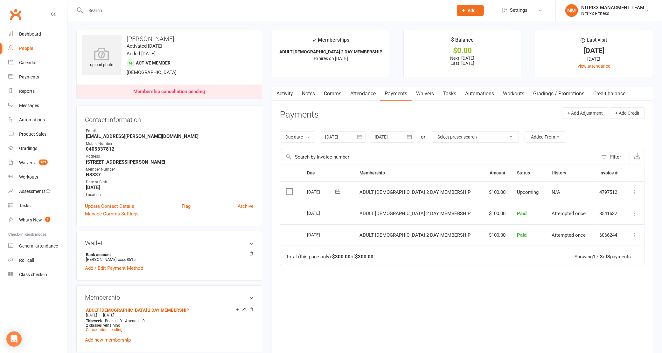
click at [348, 137] on div at bounding box center [343, 136] width 45 height 11
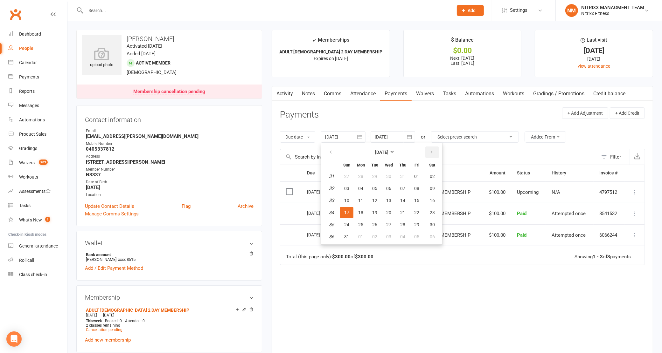
click at [432, 154] on icon "button" at bounding box center [431, 152] width 4 height 5
click at [406, 205] on button "16" at bounding box center [402, 200] width 13 height 11
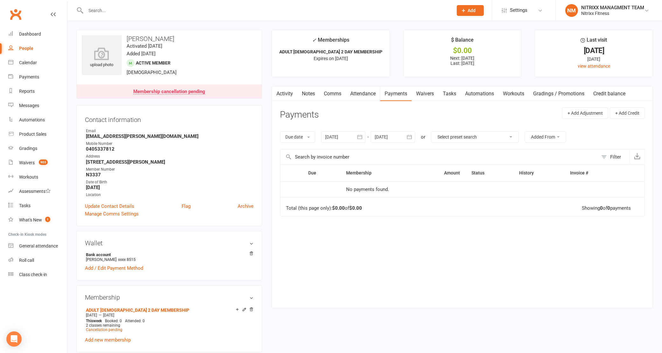
click at [362, 137] on icon "button" at bounding box center [359, 137] width 5 height 4
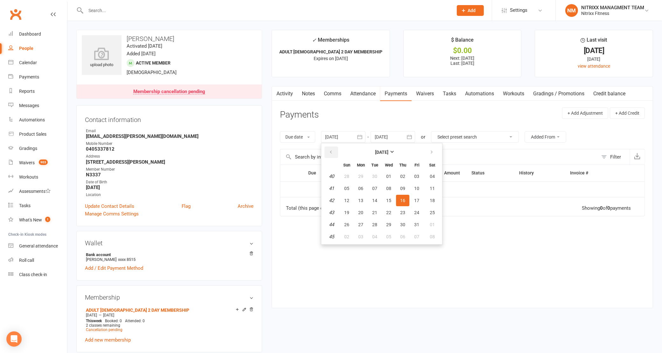
click at [336, 153] on button "button" at bounding box center [331, 152] width 14 height 11
click at [336, 152] on button "button" at bounding box center [331, 152] width 14 height 11
click at [366, 192] on button "09" at bounding box center [360, 188] width 13 height 11
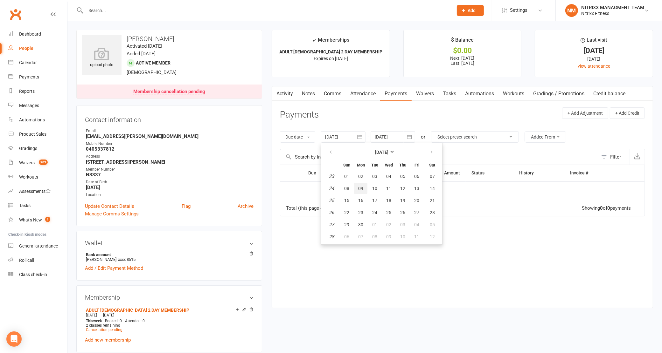
type input "09 Jun 2025"
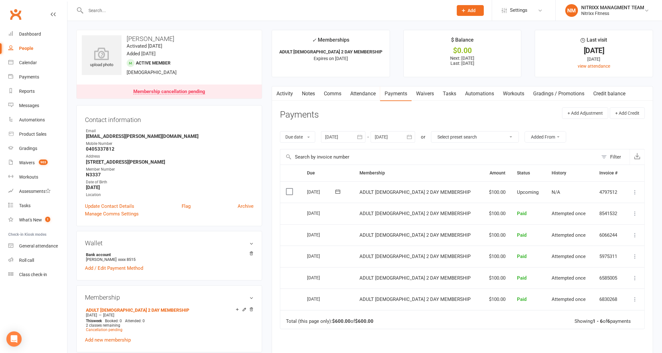
click at [401, 142] on div at bounding box center [393, 136] width 45 height 11
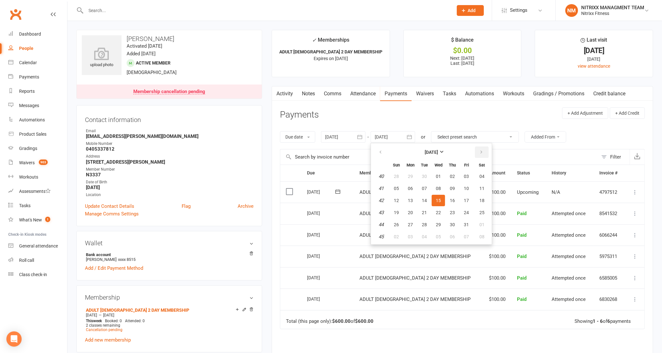
click at [482, 151] on icon "button" at bounding box center [481, 152] width 4 height 5
click at [438, 198] on span "17" at bounding box center [438, 200] width 5 height 5
type input "17 Dec 2025"
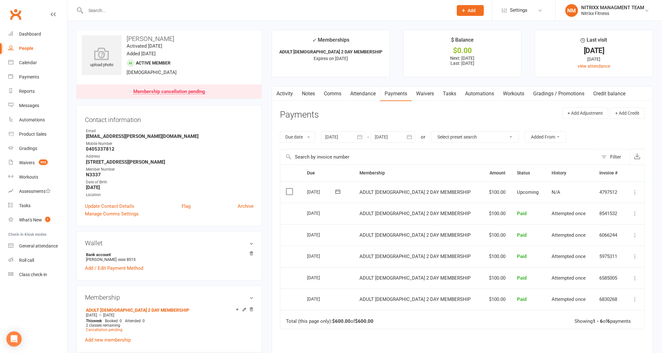
drag, startPoint x: 353, startPoint y: 192, endPoint x: 485, endPoint y: 199, distance: 132.2
click at [537, 190] on tr "Select this 25 Sep 2025 Linden Talbot ADULT MAUYTHAI 2 DAY MEMBERSHIP $100.00 U…" at bounding box center [462, 193] width 364 height 22
click at [360, 248] on td "ADULT MAUYTHAI 2 DAY MEMBERSHIP" at bounding box center [418, 257] width 128 height 22
click at [123, 8] on input "text" at bounding box center [266, 10] width 365 height 9
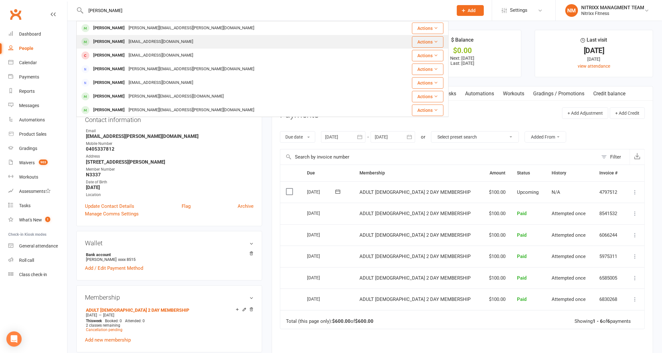
type input "HARRY STHA"
click at [156, 48] on div "Harry Stathakis hstathakis@yahoo.com.au" at bounding box center [231, 41] width 309 height 13
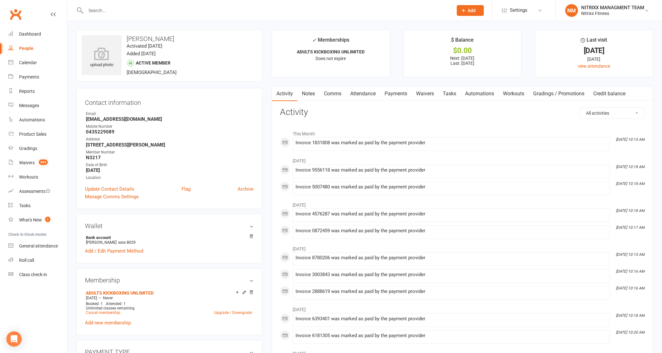
click at [406, 94] on link "Payments" at bounding box center [395, 94] width 31 height 15
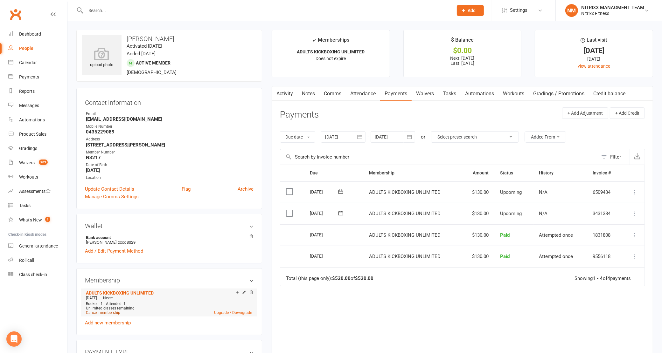
click at [102, 314] on link "Cancel membership" at bounding box center [103, 313] width 34 height 4
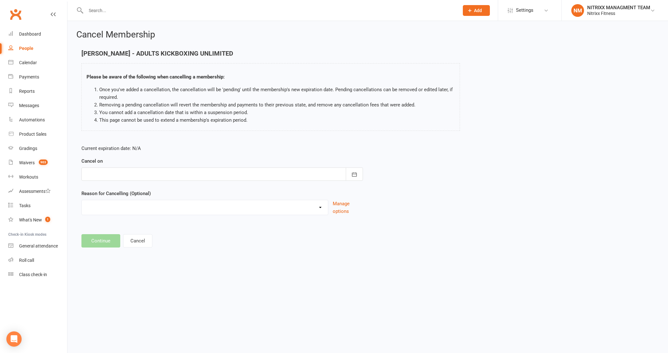
click at [172, 174] on div at bounding box center [222, 174] width 282 height 13
click at [107, 5] on div at bounding box center [265, 10] width 378 height 21
click at [109, 10] on input "text" at bounding box center [269, 10] width 371 height 9
click at [157, 175] on div at bounding box center [222, 174] width 282 height 13
click at [166, 261] on button "02" at bounding box center [163, 262] width 13 height 11
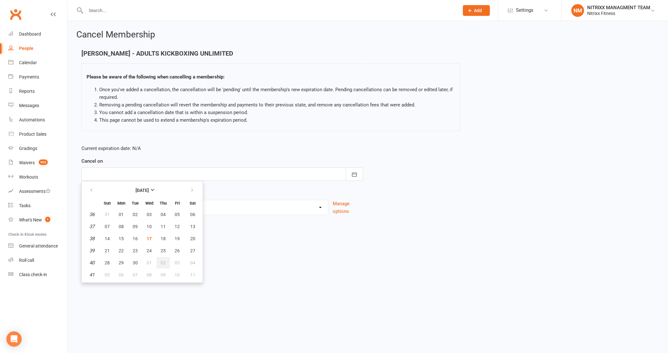
type input "[DATE]"
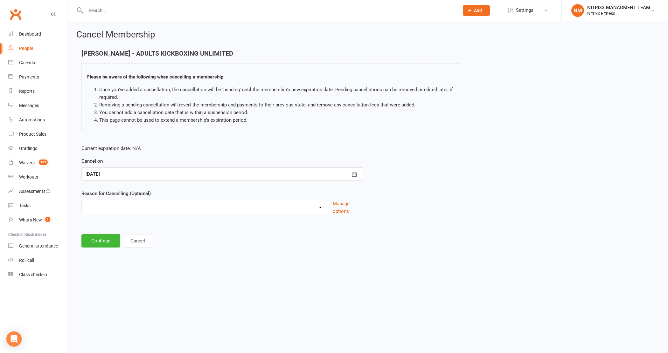
click at [151, 206] on select "CHANGE OF LIVING LOCATION Holiday Injury PERSONAL UPGRADING Other reason" at bounding box center [205, 206] width 246 height 13
select select "5"
click at [82, 200] on select "CHANGE OF LIVING LOCATION Holiday Injury PERSONAL UPGRADING Other reason" at bounding box center [205, 206] width 246 height 13
click at [122, 238] on input at bounding box center [222, 240] width 282 height 13
click at [118, 241] on input at bounding box center [222, 240] width 282 height 13
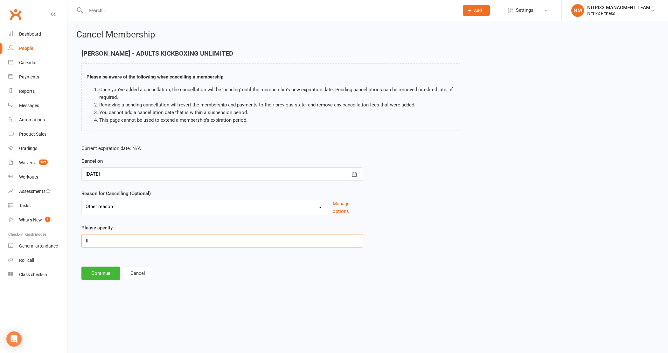
type input "f"
type input "FINNACIAL"
click at [97, 272] on button "Continue" at bounding box center [100, 273] width 39 height 13
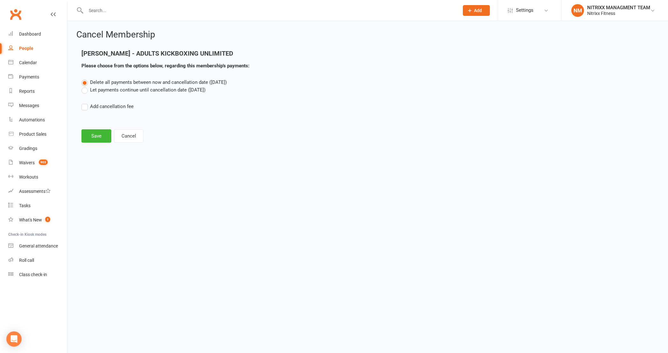
click at [126, 85] on label "Delete all payments between now and cancellation date (Oct 2, 2025)" at bounding box center [153, 83] width 145 height 8
click at [86, 79] on input "Delete all payments between now and cancellation date (Oct 2, 2025)" at bounding box center [83, 79] width 4 height 0
click at [108, 92] on label "Let payments continue until cancellation date (Oct 2, 2025)" at bounding box center [143, 90] width 124 height 8
click at [86, 86] on input "Let payments continue until cancellation date (Oct 2, 2025)" at bounding box center [83, 86] width 4 height 0
click at [92, 134] on button "Save" at bounding box center [96, 135] width 30 height 13
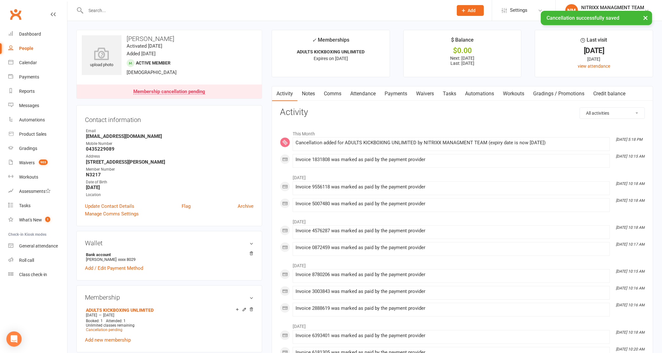
click at [403, 92] on link "Payments" at bounding box center [395, 94] width 31 height 15
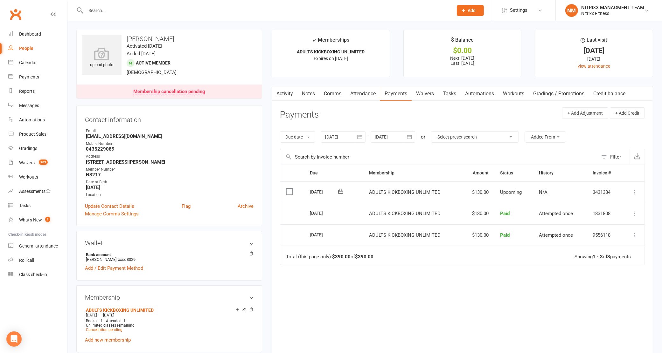
drag, startPoint x: 181, startPoint y: 10, endPoint x: 176, endPoint y: 8, distance: 4.9
click at [178, 9] on input "text" at bounding box center [266, 10] width 365 height 9
click at [176, 8] on input "text" at bounding box center [266, 10] width 365 height 9
click at [353, 94] on link "Attendance" at bounding box center [363, 94] width 34 height 15
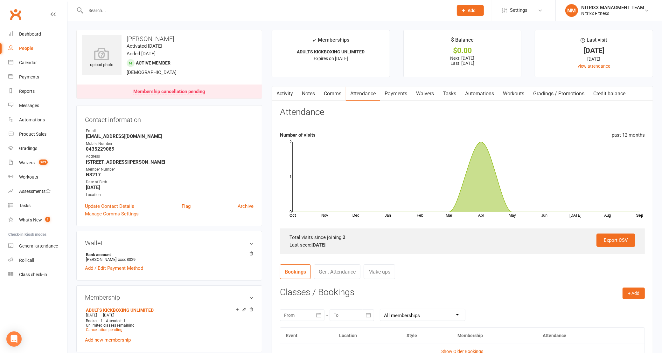
click at [400, 88] on link "Payments" at bounding box center [395, 94] width 31 height 15
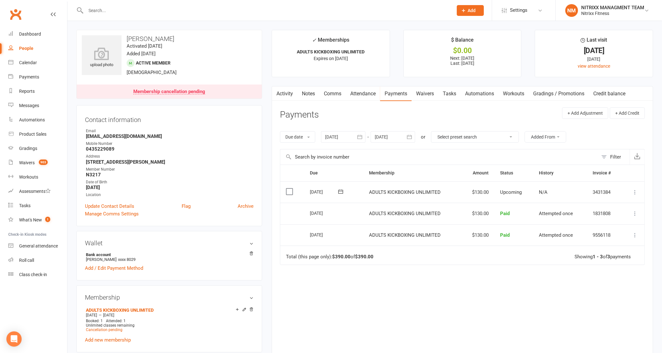
click at [388, 138] on div at bounding box center [393, 136] width 45 height 11
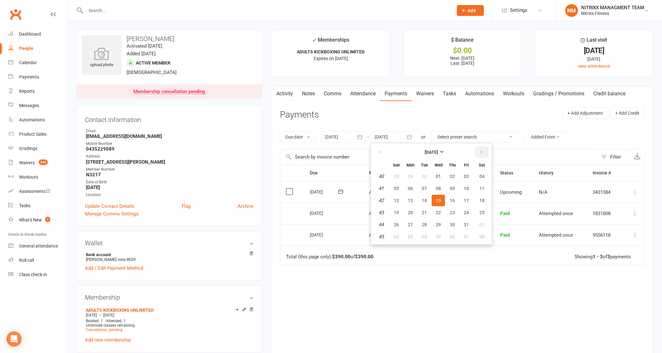
click at [483, 150] on button "button" at bounding box center [482, 152] width 14 height 11
click at [461, 179] on button "05" at bounding box center [466, 176] width 13 height 11
type input "05 Dec 2025"
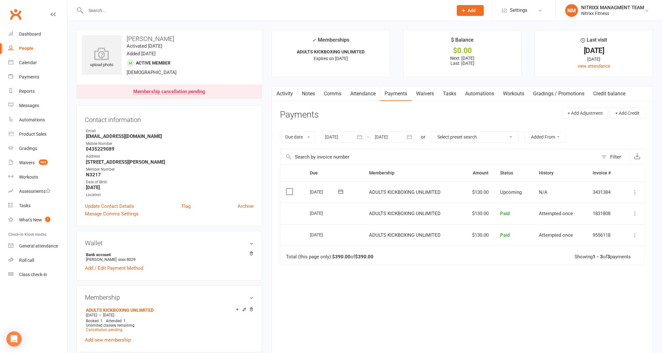
click at [357, 136] on button "button" at bounding box center [359, 136] width 11 height 11
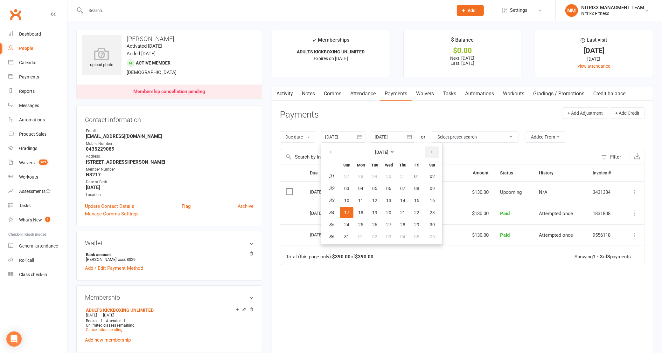
click at [426, 154] on button "button" at bounding box center [432, 152] width 14 height 11
click at [431, 150] on icon "button" at bounding box center [431, 152] width 4 height 5
click at [402, 175] on span "02" at bounding box center [402, 176] width 5 height 5
type input "[DATE]"
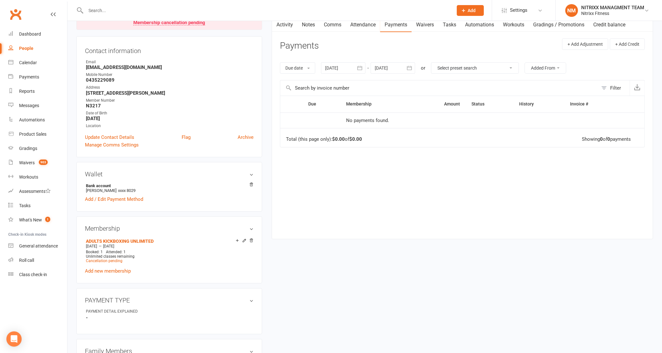
scroll to position [80, 0]
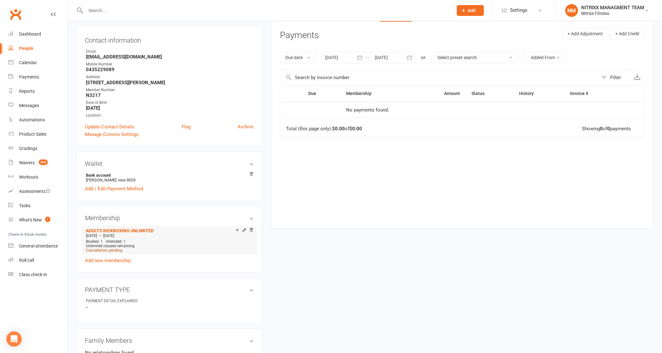
click at [108, 253] on span "Cancellation pending" at bounding box center [104, 250] width 37 height 4
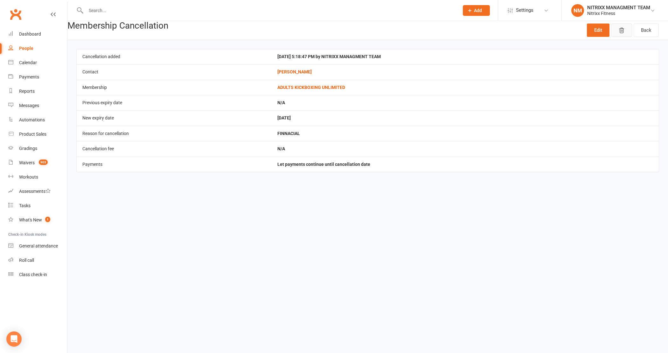
click at [628, 32] on button "button" at bounding box center [621, 30] width 21 height 13
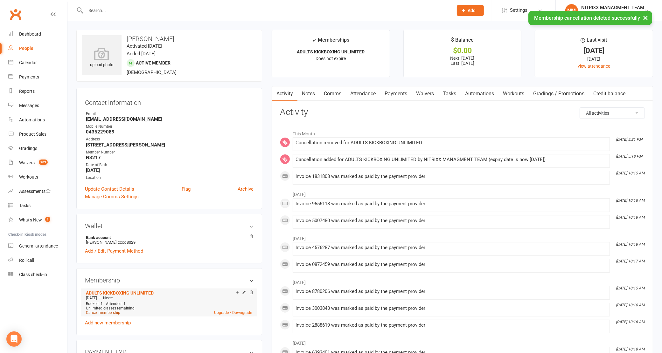
click at [114, 314] on link "Cancel membership" at bounding box center [103, 313] width 34 height 4
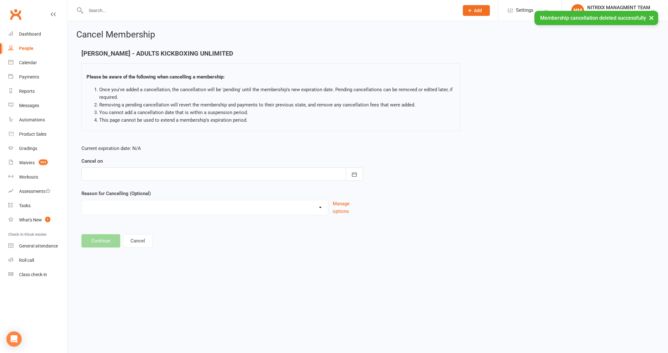
click at [115, 167] on div "Cancel on September 2025 Sun Mon Tue Wed Thu Fri Sat 36 31 01 02 03 04 05 06 37…" at bounding box center [222, 169] width 282 height 24
click at [122, 175] on div at bounding box center [222, 174] width 282 height 13
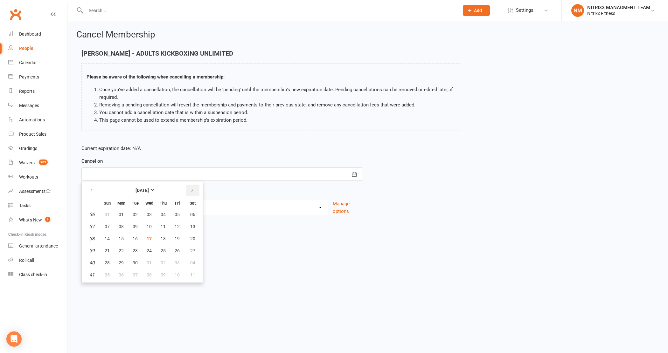
click at [186, 190] on button "button" at bounding box center [193, 190] width 14 height 11
click at [176, 212] on span "03" at bounding box center [177, 214] width 5 height 5
type input "03 Oct 2025"
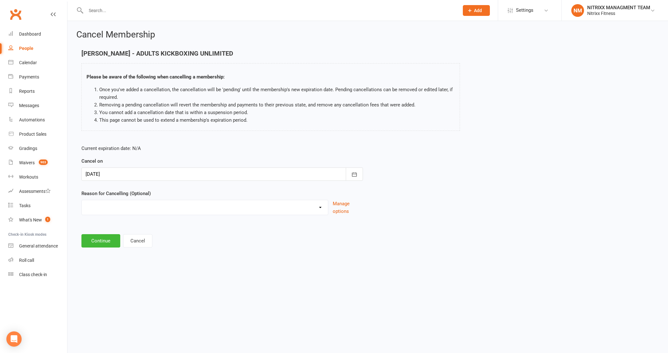
click at [151, 208] on select "CHANGE OF LIVING LOCATION Holiday Injury PERSONAL UPGRADING Other reason" at bounding box center [205, 206] width 246 height 13
select select "5"
click at [82, 200] on select "CHANGE OF LIVING LOCATION Holiday Injury PERSONAL UPGRADING Other reason" at bounding box center [205, 206] width 246 height 13
click at [146, 236] on input at bounding box center [222, 240] width 282 height 13
type input "financial"
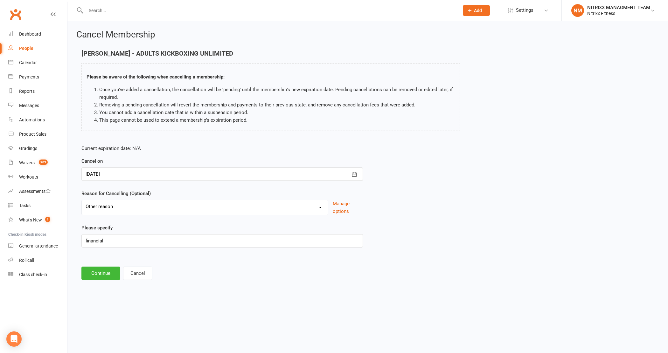
click at [105, 259] on main "Harry Stathakis - ADULTS KICKBOXING UNLIMITED Please be aware of the following …" at bounding box center [367, 165] width 583 height 230
click at [105, 291] on html "Prospect Member Non-attending contact Class / event Appointment Grading event T…" at bounding box center [334, 149] width 668 height 299
click at [105, 280] on button "Continue" at bounding box center [100, 273] width 39 height 13
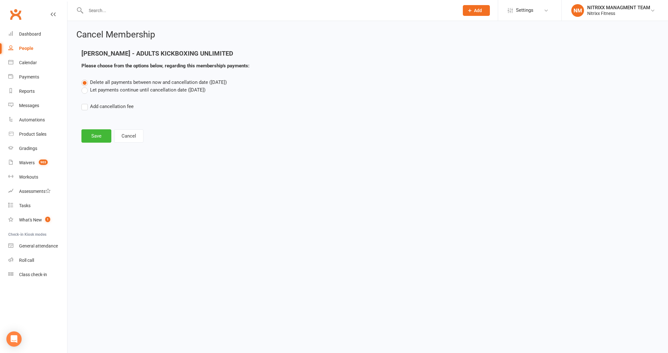
click at [98, 90] on label "Let payments continue until cancellation date (Oct 3, 2025)" at bounding box center [143, 90] width 124 height 8
click at [86, 86] on input "Let payments continue until cancellation date (Oct 3, 2025)" at bounding box center [83, 86] width 4 height 0
click at [96, 141] on button "Save" at bounding box center [96, 135] width 30 height 13
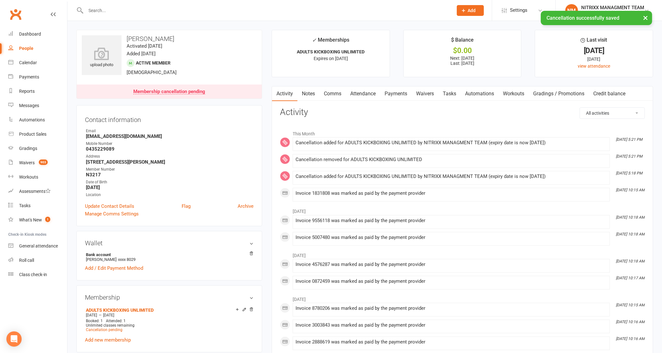
drag, startPoint x: 396, startPoint y: 101, endPoint x: 396, endPoint y: 96, distance: 4.5
click at [396, 100] on link "Payments" at bounding box center [395, 94] width 31 height 15
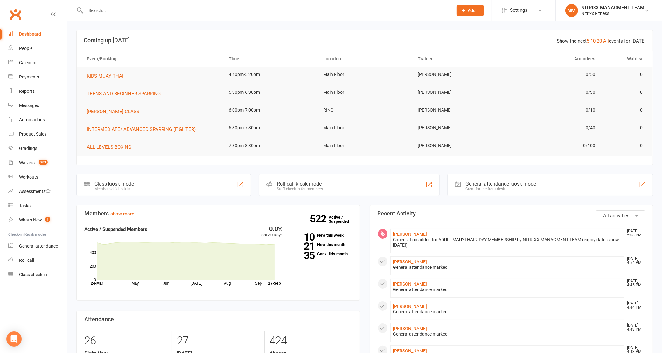
click at [182, 10] on input "text" at bounding box center [266, 10] width 365 height 9
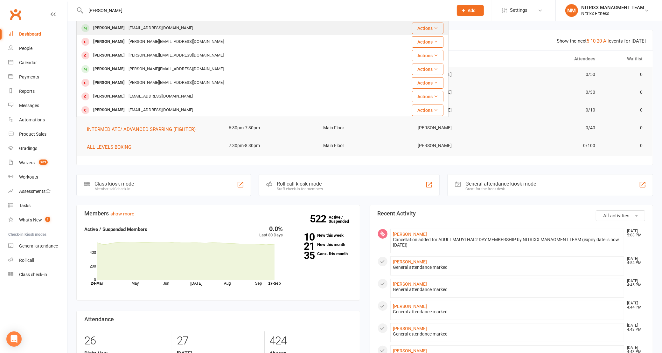
type input "[PERSON_NAME]"
click at [135, 26] on div "[EMAIL_ADDRESS][DOMAIN_NAME]" at bounding box center [161, 28] width 68 height 9
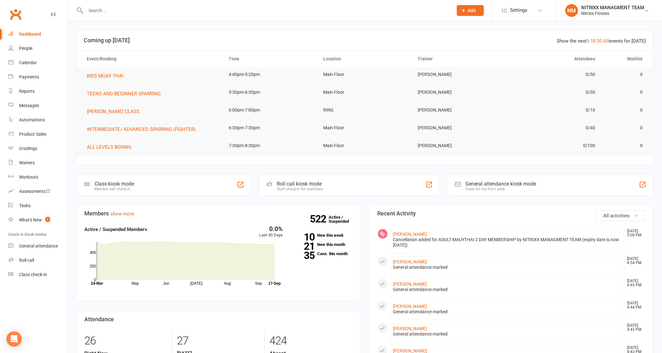
click at [148, 12] on input "text" at bounding box center [266, 10] width 365 height 9
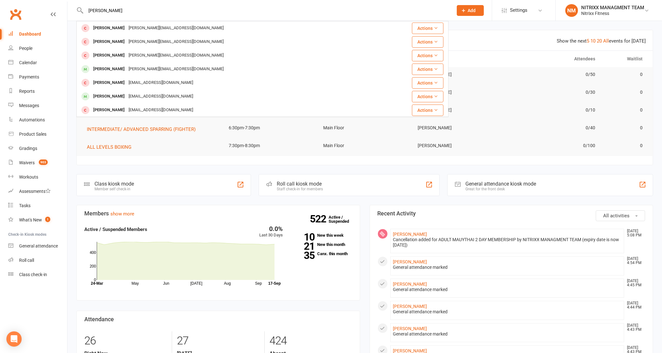
drag, startPoint x: 134, startPoint y: 9, endPoint x: 0, endPoint y: 8, distance: 133.9
click at [0, 2] on header "[PERSON_NAME] Row [PERSON_NAME][EMAIL_ADDRESS][DOMAIN_NAME] Actions [PERSON_NAM…" at bounding box center [331, 2] width 662 height 0
type input "l"
type input "[PERSON_NAME]"
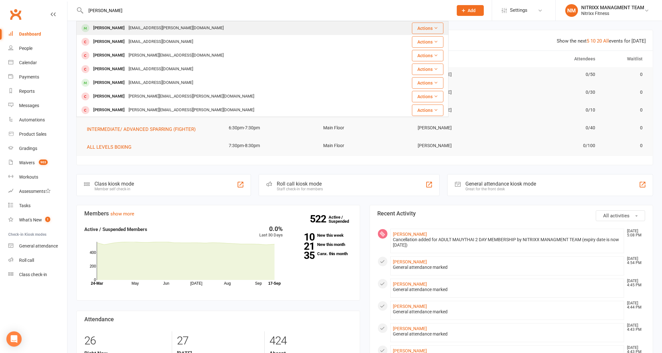
drag, startPoint x: 0, startPoint y: 8, endPoint x: 216, endPoint y: 26, distance: 216.5
click at [216, 26] on div "[PERSON_NAME] [PERSON_NAME][EMAIL_ADDRESS][DOMAIN_NAME]" at bounding box center [231, 28] width 309 height 13
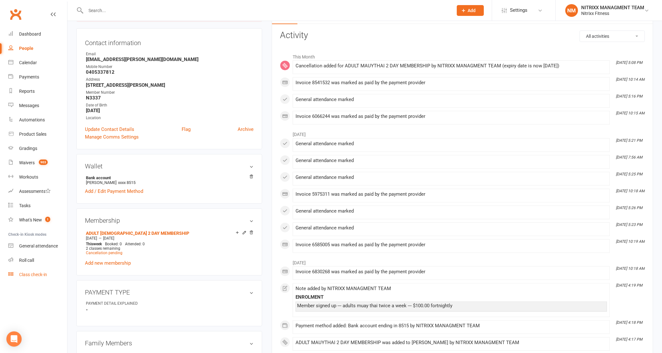
scroll to position [80, 0]
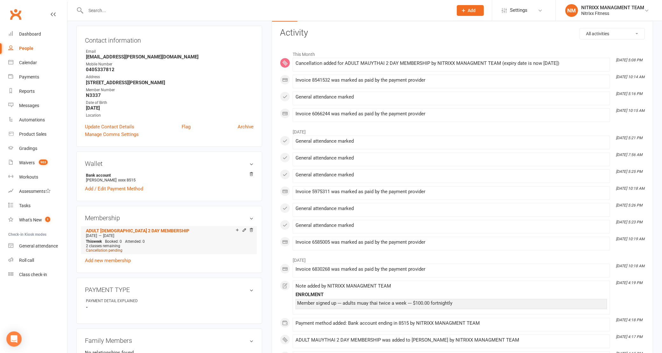
click at [99, 252] on span "Cancellation pending" at bounding box center [104, 250] width 37 height 4
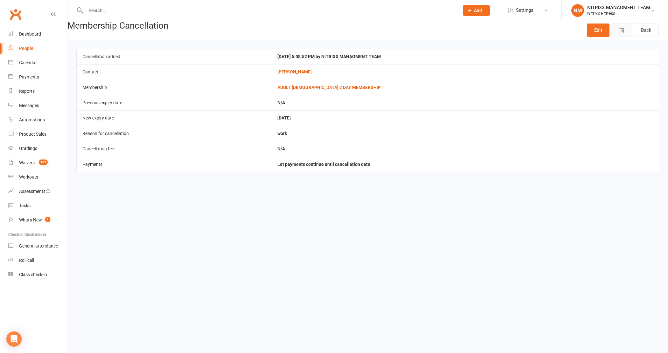
drag, startPoint x: 624, startPoint y: 32, endPoint x: 368, endPoint y: 33, distance: 255.5
click at [624, 31] on icon "button" at bounding box center [621, 30] width 6 height 6
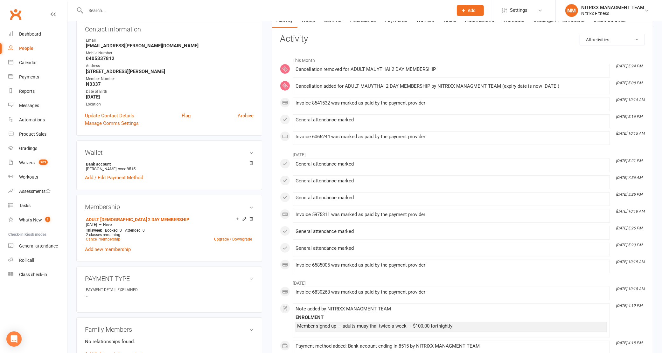
scroll to position [119, 0]
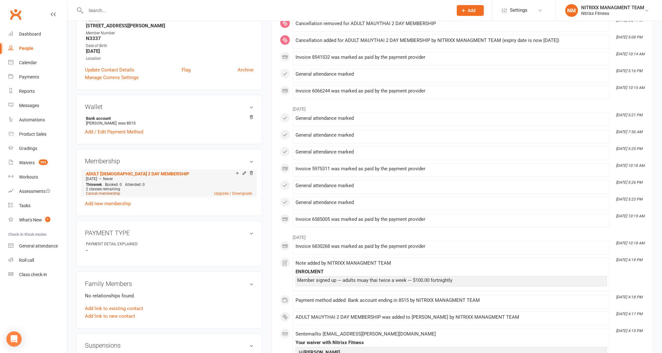
click at [109, 195] on link "Cancel membership" at bounding box center [103, 194] width 34 height 4
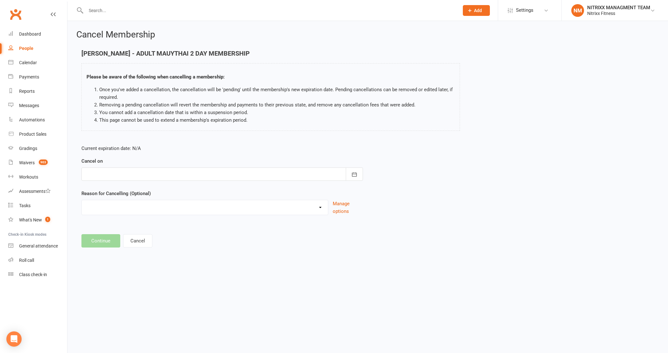
click at [123, 163] on div "Cancel on [DATE] Sun Mon Tue Wed Thu Fri Sat 36 31 01 02 03 04 05 06 37 07 08 0…" at bounding box center [222, 169] width 282 height 24
click at [123, 180] on div at bounding box center [222, 174] width 282 height 13
click at [186, 188] on button "button" at bounding box center [193, 190] width 14 height 11
click at [171, 213] on button "03" at bounding box center [177, 214] width 13 height 11
type input "[DATE]"
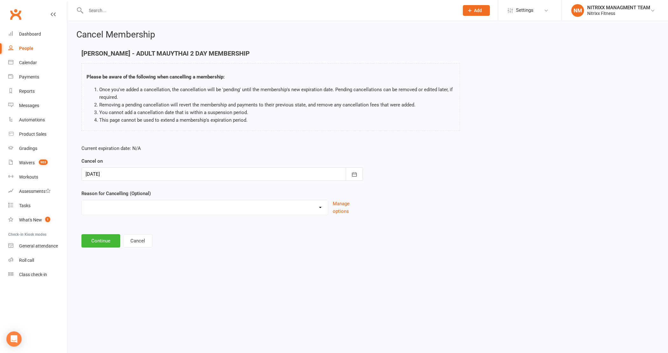
click at [158, 206] on select "CHANGE OF LIVING LOCATION Holiday Injury PERSONAL UPGRADING Other reason" at bounding box center [205, 206] width 246 height 13
select select "5"
click at [82, 200] on select "CHANGE OF LIVING LOCATION Holiday Injury PERSONAL UPGRADING Other reason" at bounding box center [205, 206] width 246 height 13
click at [106, 242] on input at bounding box center [222, 240] width 282 height 13
type input "WORK"
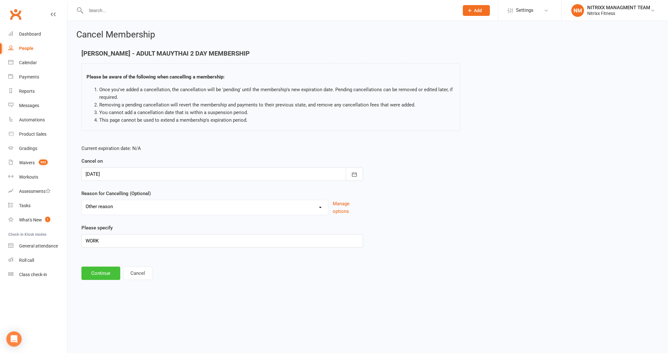
click at [108, 271] on button "Continue" at bounding box center [100, 273] width 39 height 13
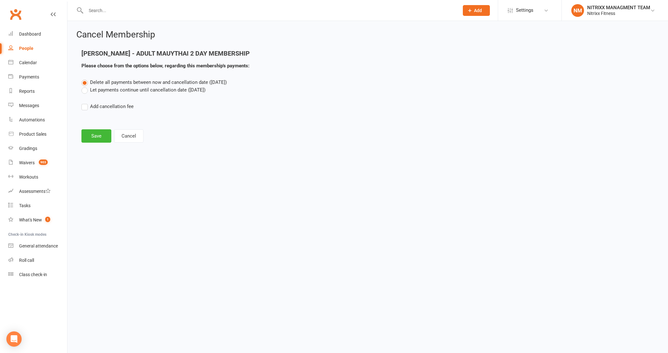
click at [112, 89] on label "Let payments continue until cancellation date (Oct 3, 2025)" at bounding box center [143, 90] width 124 height 8
click at [86, 86] on input "Let payments continue until cancellation date (Oct 3, 2025)" at bounding box center [83, 86] width 4 height 0
click at [95, 134] on button "Save" at bounding box center [96, 135] width 30 height 13
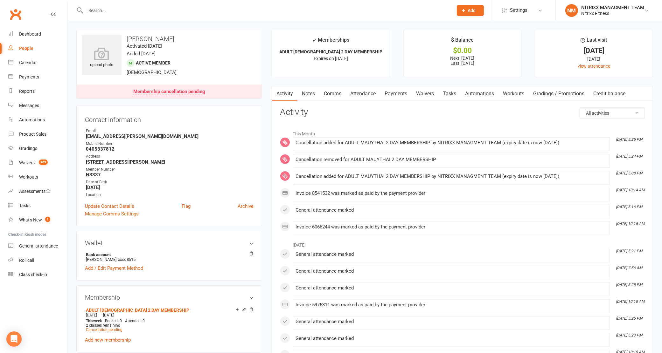
click at [391, 96] on link "Payments" at bounding box center [395, 94] width 31 height 15
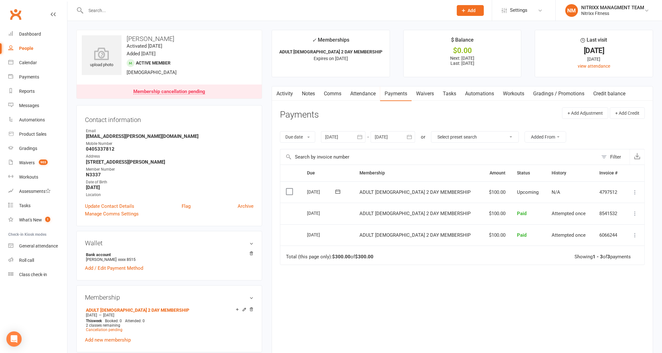
click at [167, 12] on input "text" at bounding box center [266, 10] width 365 height 9
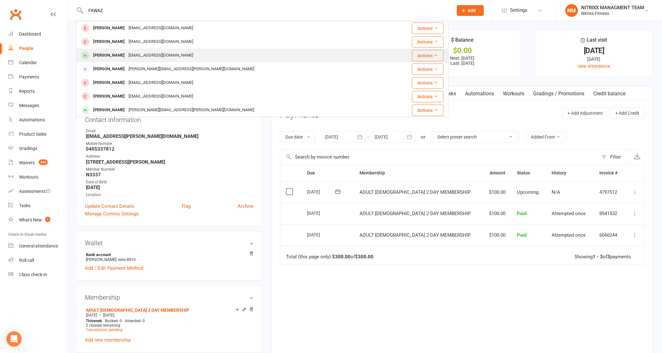
type input "FAWAZ"
click at [117, 53] on div "Fawaz Tayar" at bounding box center [108, 55] width 35 height 9
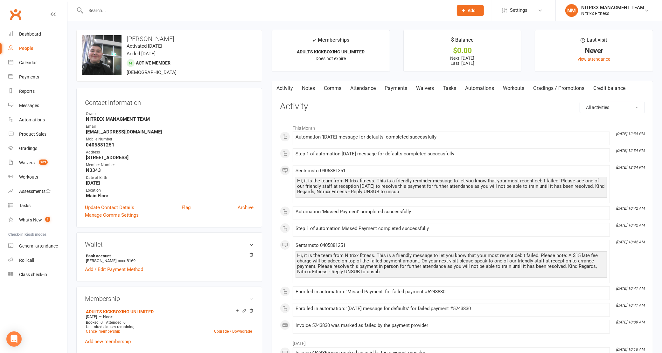
click at [390, 88] on link "Payments" at bounding box center [395, 88] width 31 height 15
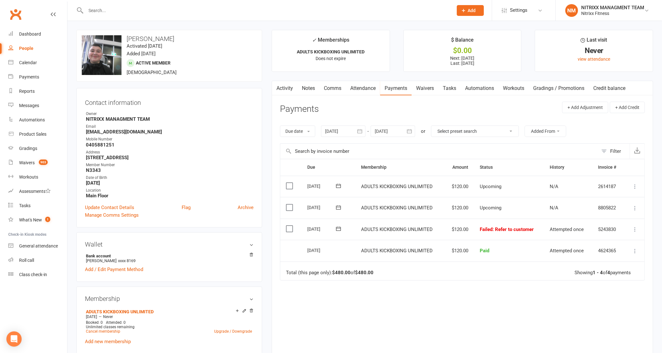
click at [636, 231] on icon at bounding box center [635, 230] width 6 height 6
click at [607, 255] on link "Mark as Paid (POS)" at bounding box center [607, 254] width 63 height 13
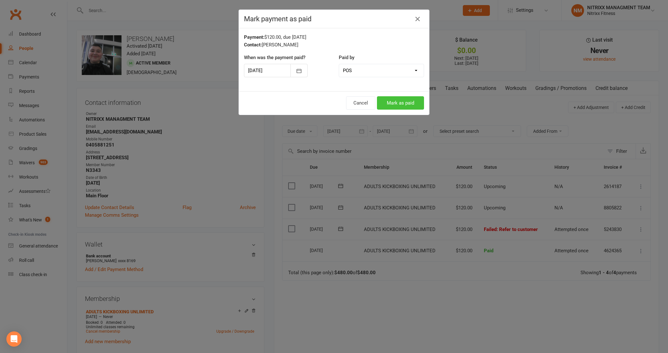
click at [392, 101] on button "Mark as paid" at bounding box center [400, 102] width 47 height 13
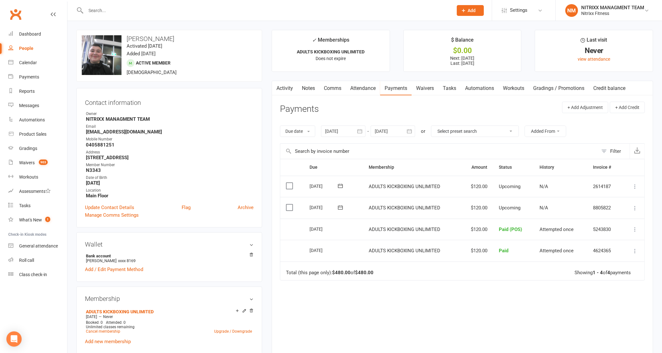
click at [166, 11] on input "text" at bounding box center [266, 10] width 365 height 9
paste input "HARRY STATHAKIS"
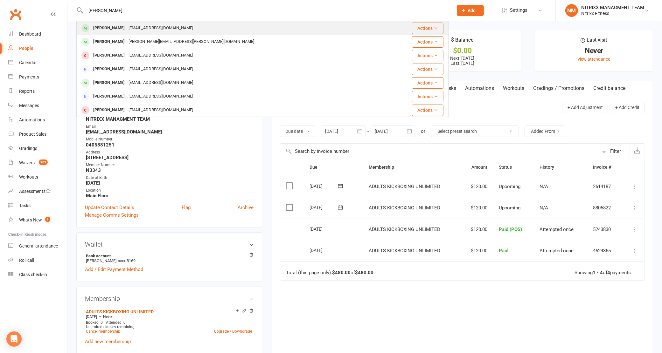
type input "HARRY STATHAKIS"
click at [149, 29] on div "[EMAIL_ADDRESS][DOMAIN_NAME]" at bounding box center [161, 28] width 68 height 9
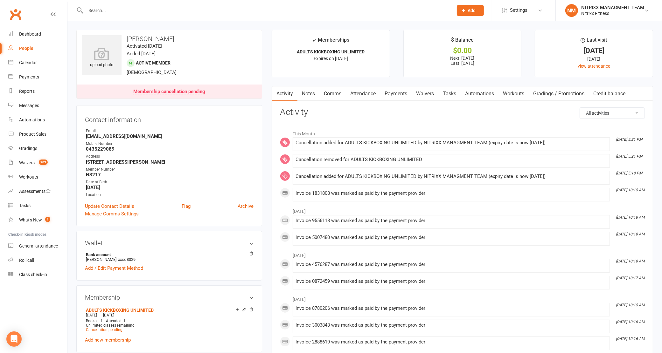
click at [401, 95] on link "Payments" at bounding box center [395, 94] width 31 height 15
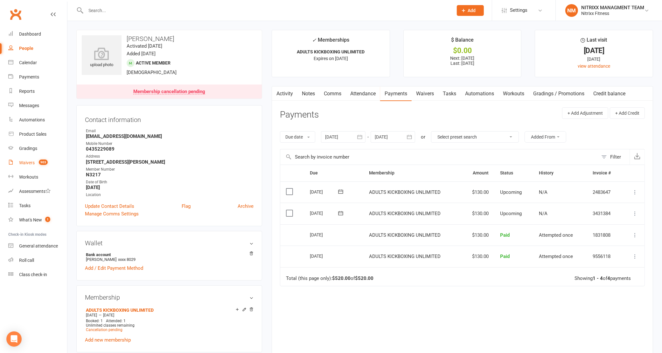
click at [50, 162] on link "Waivers 903" at bounding box center [37, 163] width 59 height 14
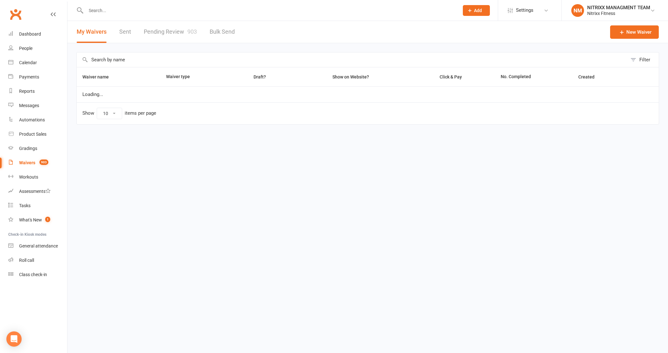
select select "100"
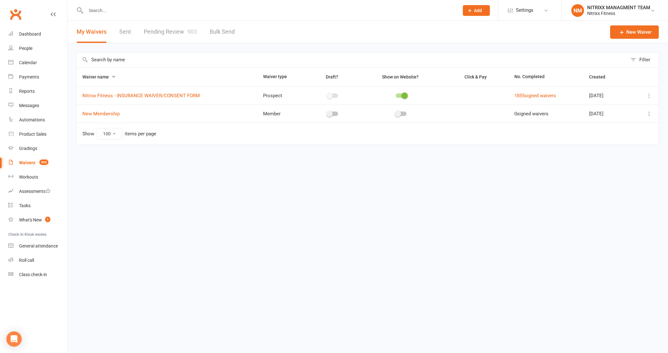
click at [174, 37] on link "Pending Review 903" at bounding box center [170, 32] width 53 height 22
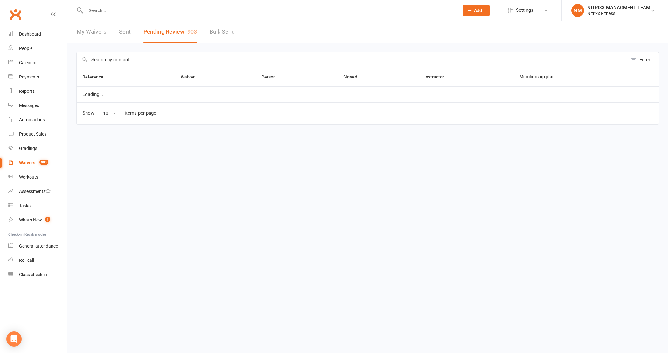
select select "100"
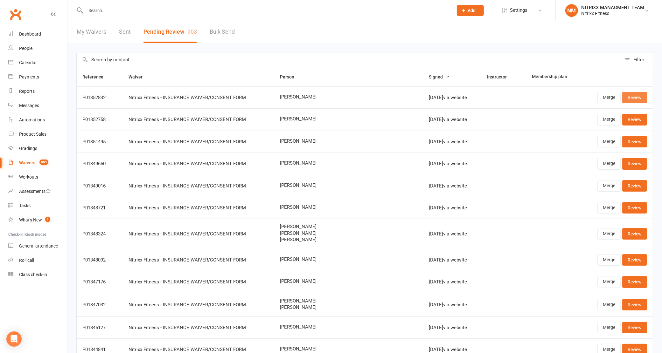
click at [629, 98] on link "Review" at bounding box center [634, 97] width 25 height 11
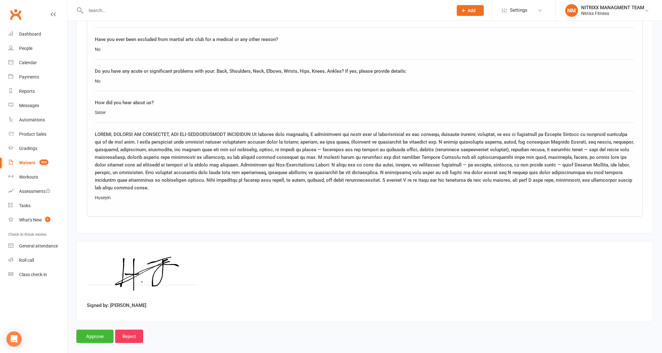
scroll to position [923, 0]
click at [90, 330] on input "Approve" at bounding box center [94, 336] width 37 height 13
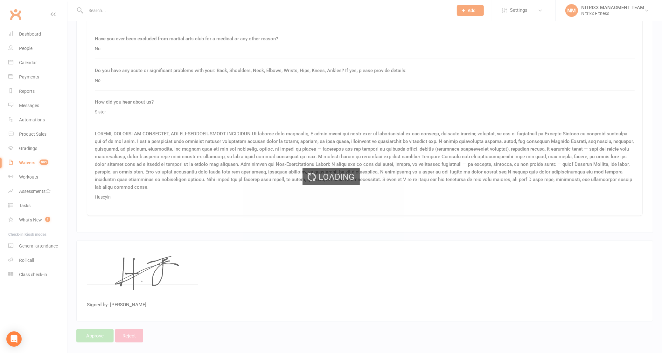
select select "100"
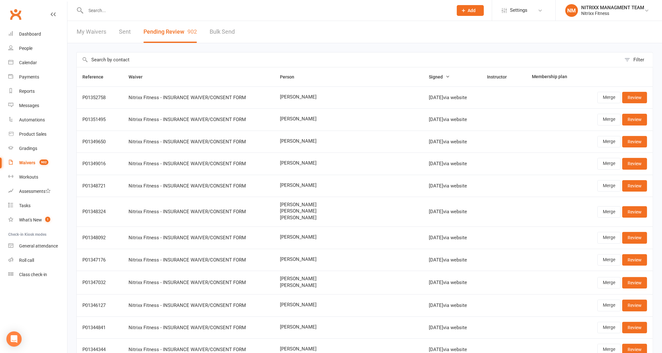
click at [106, 13] on input "text" at bounding box center [266, 10] width 365 height 9
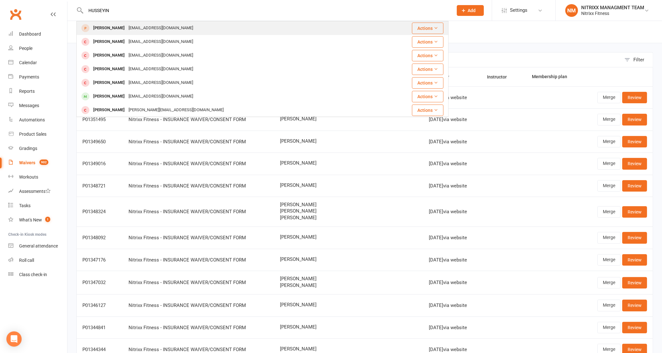
type input "HUSSEYIN"
click at [157, 27] on div "H.jasli@outlook.com" at bounding box center [161, 28] width 68 height 9
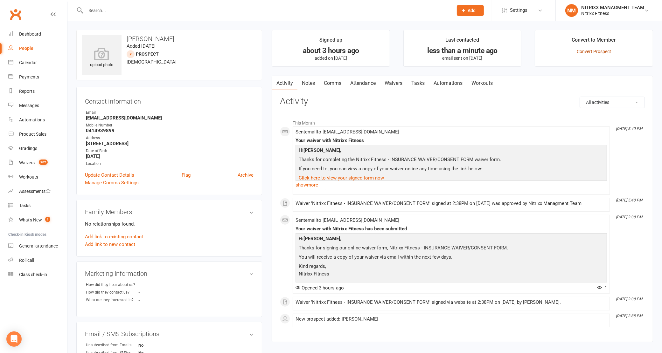
click at [597, 52] on link "Convert Prospect" at bounding box center [594, 51] width 34 height 5
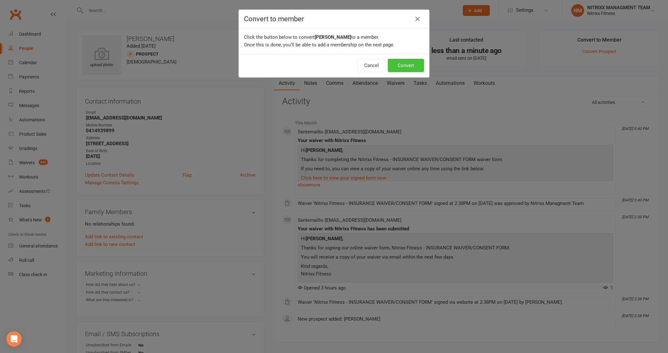
click at [410, 64] on button "Convert" at bounding box center [406, 65] width 36 height 13
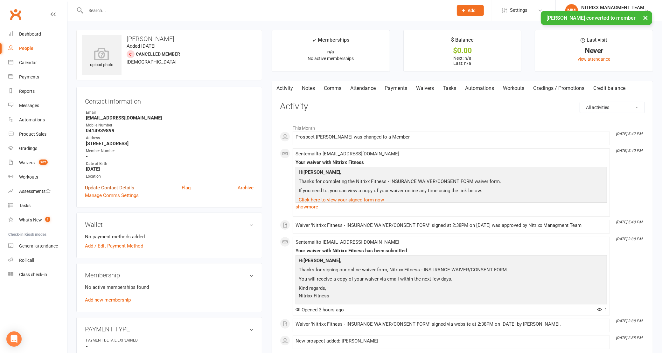
click at [106, 188] on link "Update Contact Details" at bounding box center [109, 188] width 49 height 8
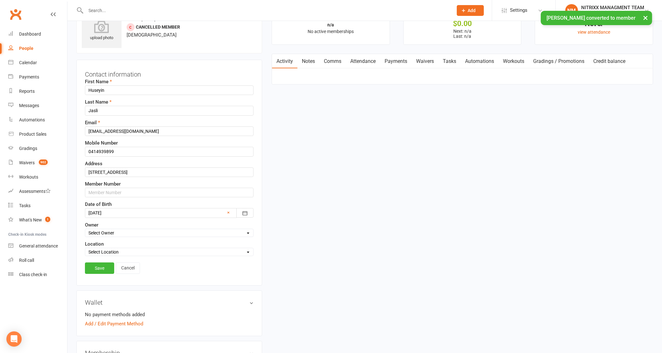
scroll to position [30, 0]
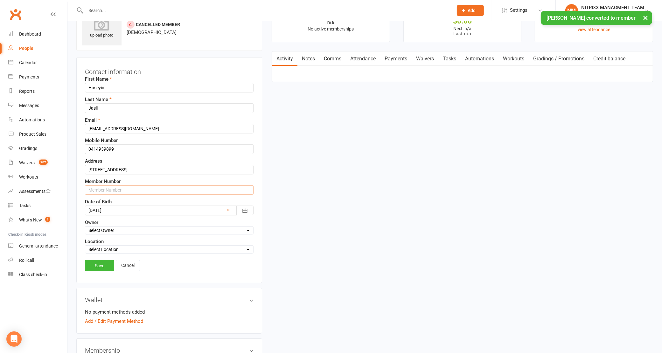
click at [118, 188] on input "text" at bounding box center [169, 190] width 169 height 10
type input "N3389"
click at [94, 267] on link "Save" at bounding box center [99, 265] width 29 height 11
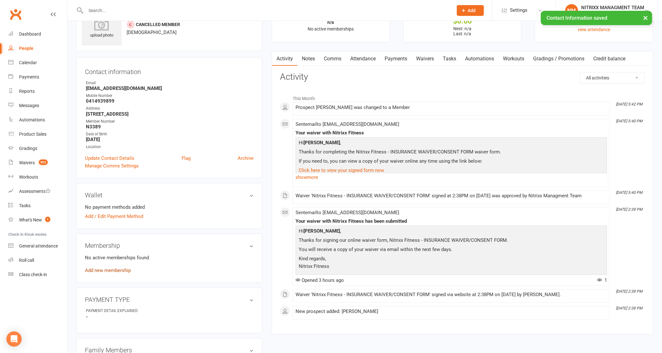
click at [122, 272] on link "Add new membership" at bounding box center [108, 271] width 46 height 6
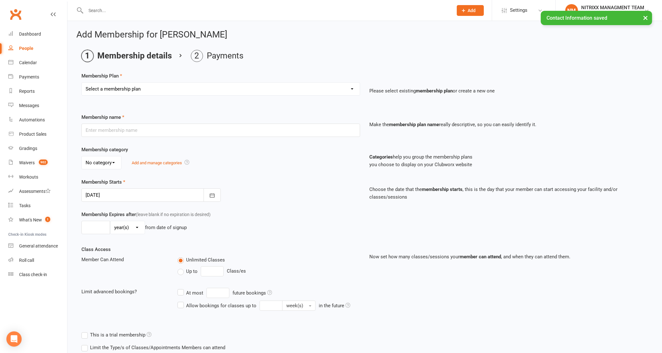
click at [153, 88] on select "Select a membership plan Create new Membership Plan WOMENS UNLIMITED SPECIAL ME…" at bounding box center [221, 89] width 278 height 13
select select "6"
click at [82, 83] on select "Select a membership plan Create new Membership Plan WOMENS UNLIMITED SPECIAL ME…" at bounding box center [221, 89] width 278 height 13
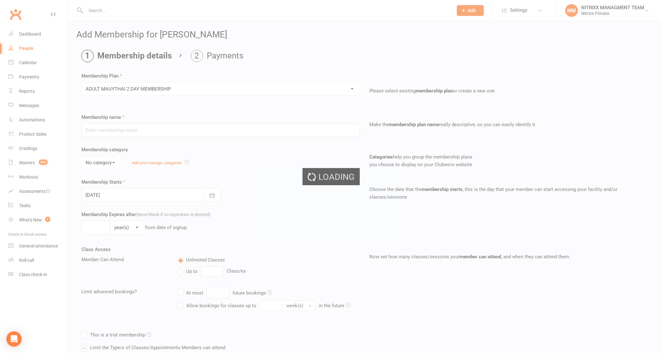
type input "ADULT MAUYTHAI 2 DAY MEMBERSHIP"
select select "0"
type input "0"
type input "2"
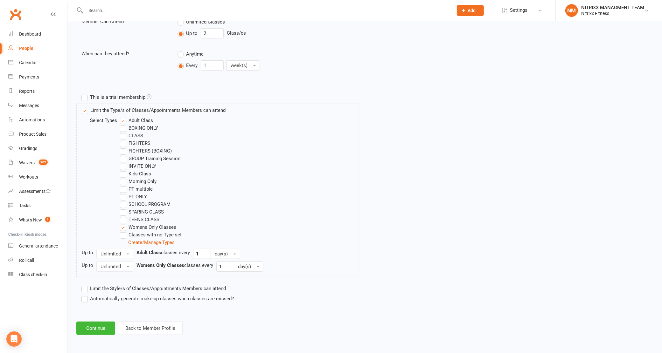
scroll to position [239, 0]
click at [104, 326] on button "Continue" at bounding box center [95, 328] width 39 height 13
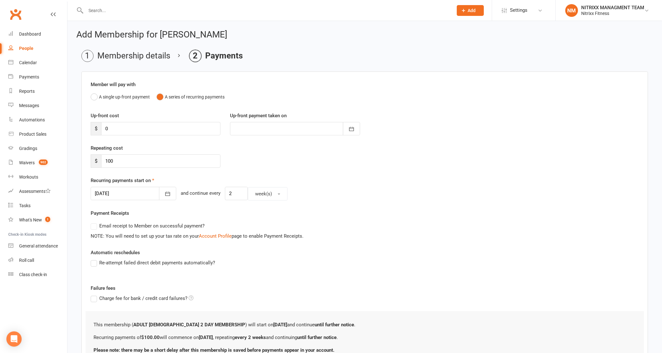
click at [145, 190] on div at bounding box center [134, 193] width 86 height 13
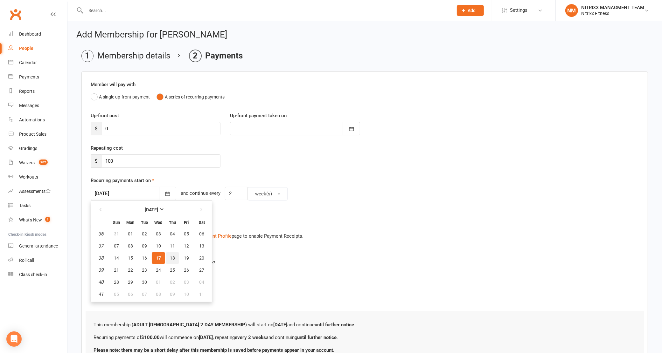
click at [171, 256] on span "18" at bounding box center [172, 258] width 5 height 5
type input "[DATE]"
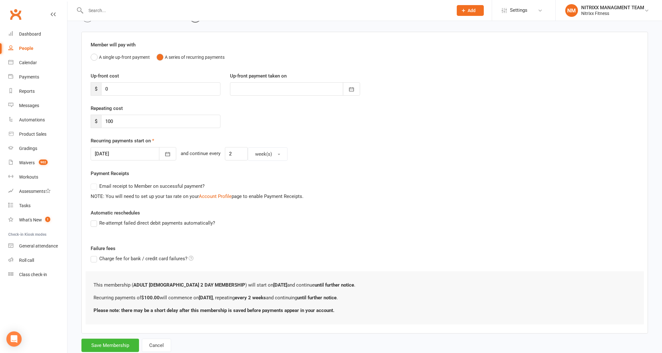
scroll to position [59, 0]
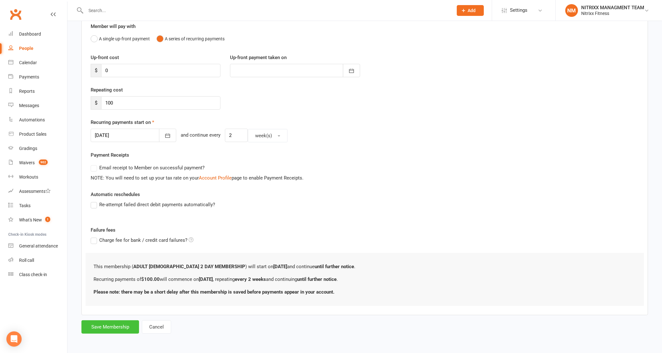
click at [110, 321] on button "Save Membership" at bounding box center [110, 327] width 58 height 13
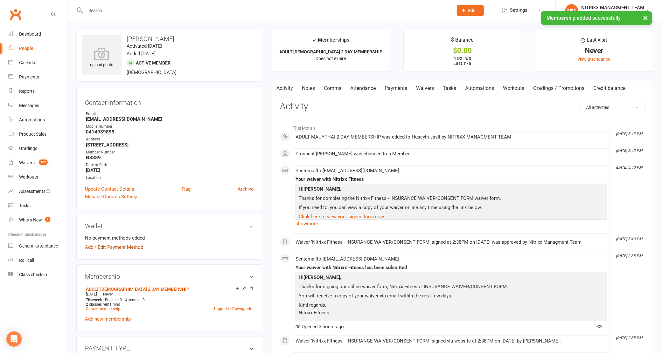
click at [118, 248] on link "Add / Edit Payment Method" at bounding box center [114, 248] width 58 height 8
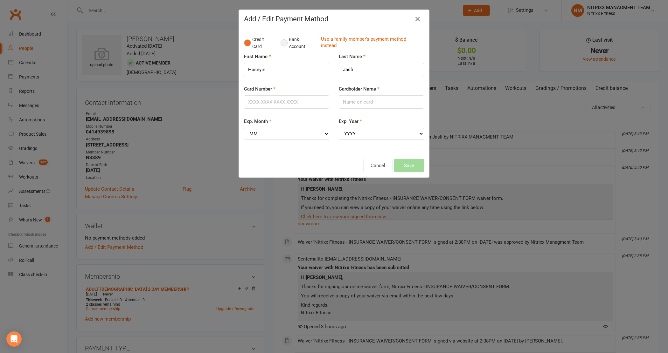
click at [298, 45] on button "Bank Account" at bounding box center [298, 42] width 35 height 19
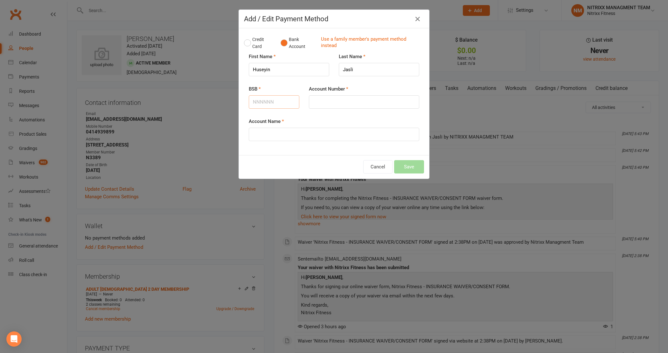
click at [274, 99] on input "BSB" at bounding box center [274, 101] width 51 height 13
type input "732070"
click at [357, 101] on input "Account Number" at bounding box center [364, 101] width 110 height 13
type input "584201"
click at [298, 131] on input "Account Name" at bounding box center [334, 134] width 171 height 13
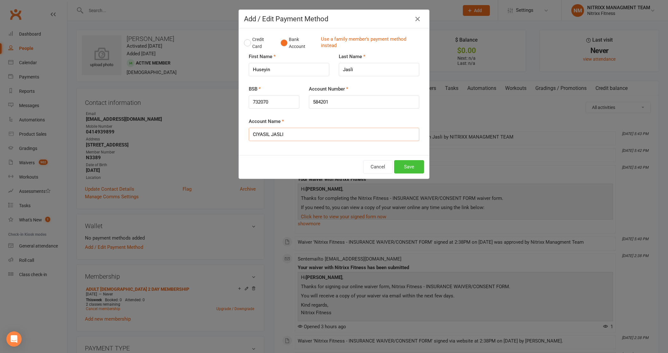
type input "CIYASIL JASLI"
click at [404, 164] on button "Save" at bounding box center [409, 166] width 30 height 13
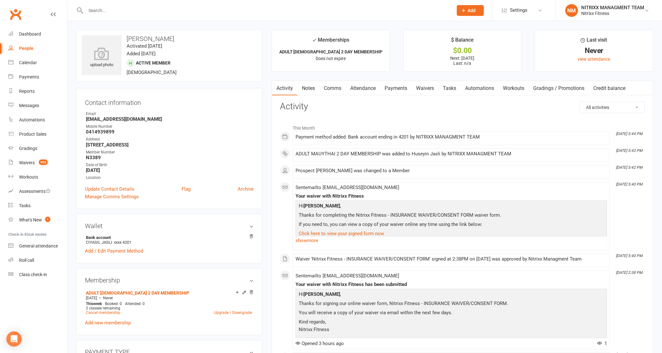
click at [396, 85] on link "Payments" at bounding box center [395, 88] width 31 height 15
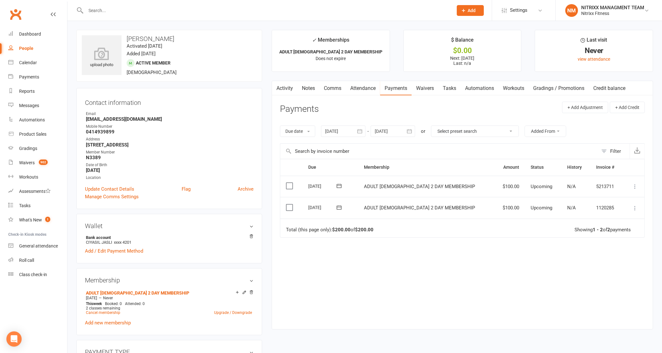
click at [244, 10] on input "text" at bounding box center [266, 10] width 365 height 9
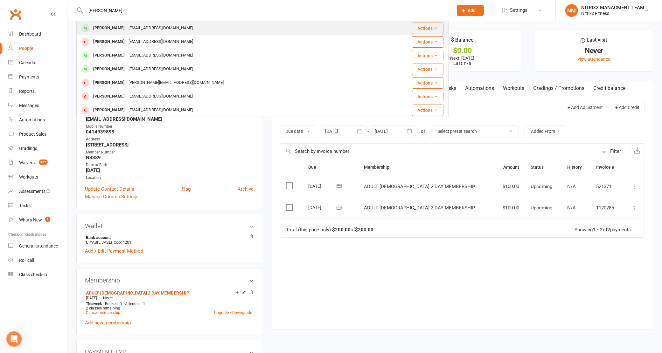
type input "LEON SAE"
click at [186, 29] on div "Leon Sarkis robertm@rjsaluminium.com.au" at bounding box center [226, 28] width 299 height 13
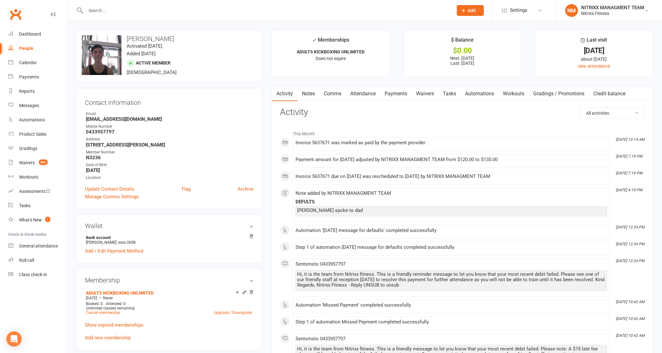
click at [318, 97] on link "Notes" at bounding box center [308, 94] width 22 height 15
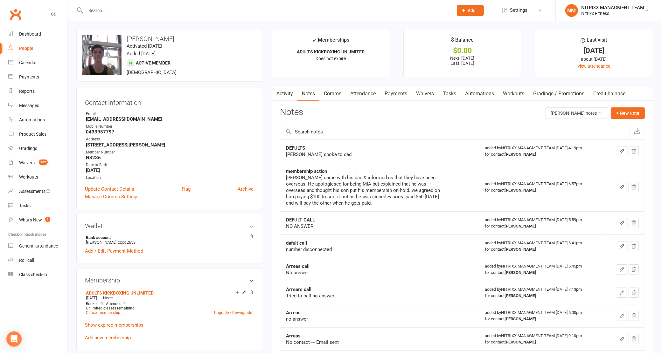
click at [107, 11] on input "text" at bounding box center [266, 10] width 365 height 9
paste input "Faisal Ayoubi <faisalayoubi2190@gmail.com>"
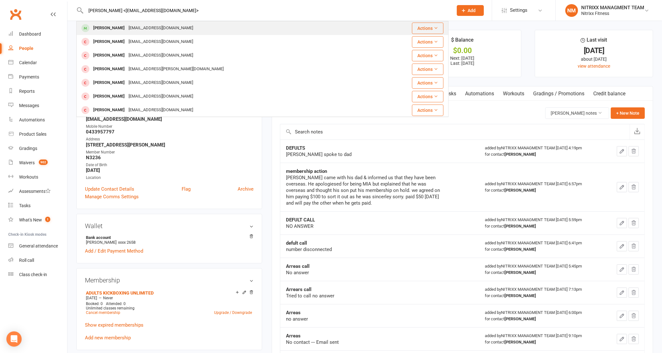
type input "Faisal Ayoubi <faisalayoubi2190@gmail.com>"
click at [141, 29] on div "faisal.ayoubi1136@gmail.com" at bounding box center [161, 28] width 68 height 9
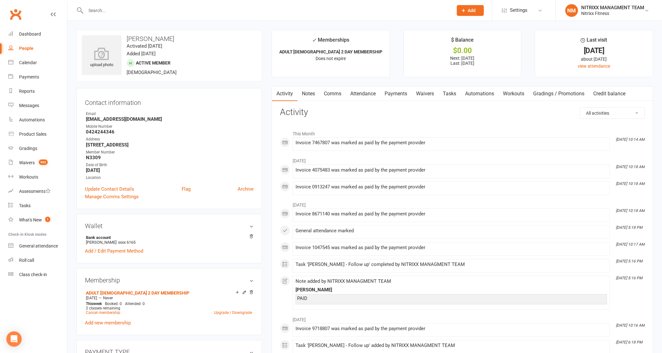
click at [391, 93] on link "Payments" at bounding box center [395, 94] width 31 height 15
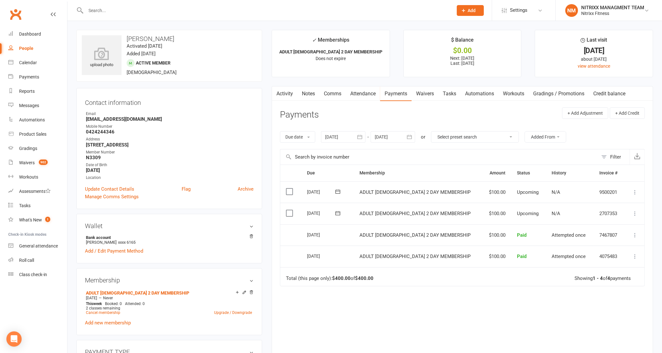
click at [346, 141] on div at bounding box center [343, 136] width 45 height 11
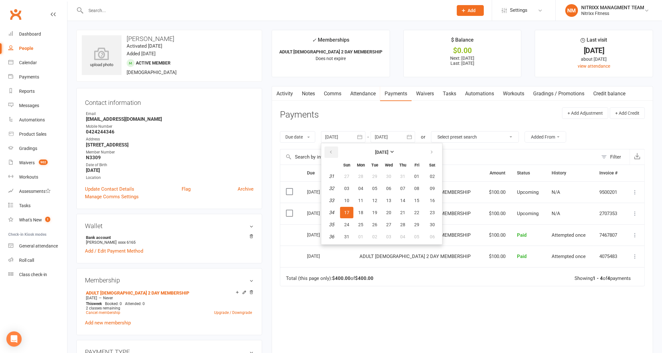
click at [333, 156] on button "button" at bounding box center [331, 152] width 14 height 11
click at [332, 156] on button "button" at bounding box center [331, 152] width 14 height 11
click at [331, 156] on button "button" at bounding box center [331, 152] width 14 height 11
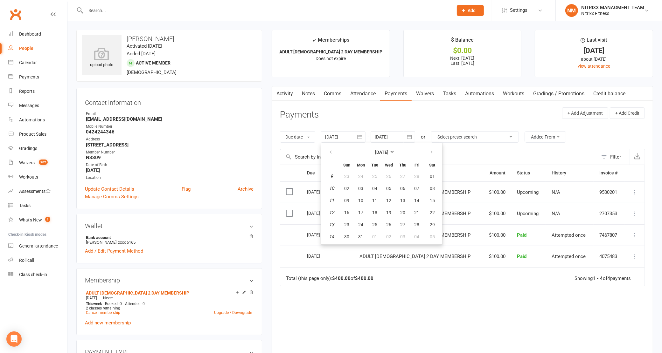
click at [357, 187] on button "03" at bounding box center [360, 188] width 13 height 11
type input "03 Mar 2025"
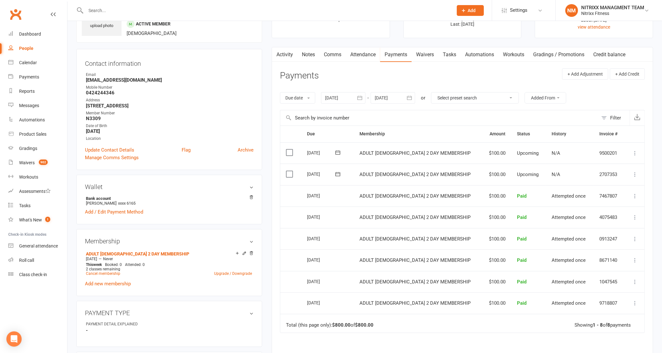
scroll to position [40, 0]
click at [123, 6] on input "text" at bounding box center [266, 10] width 365 height 9
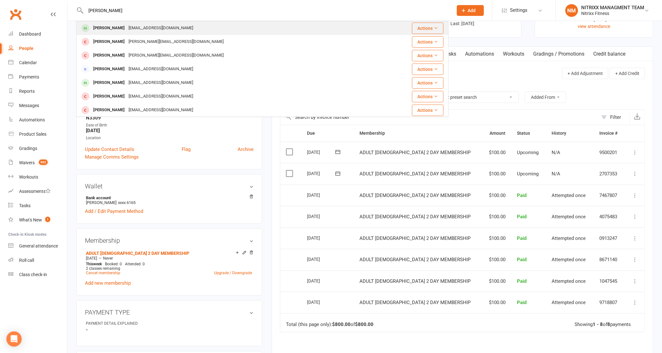
type input "leon sarkis"
click at [139, 26] on div "robertm@rjsaluminium.com.au" at bounding box center [161, 28] width 68 height 9
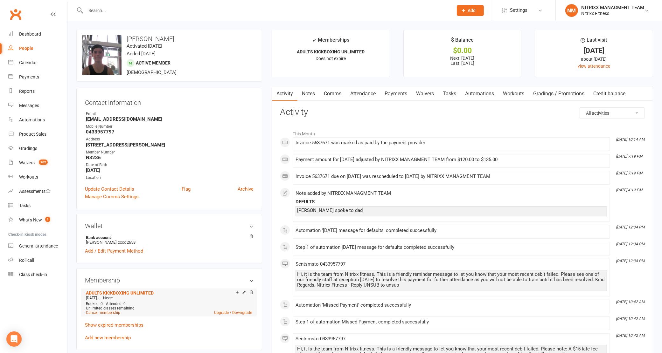
click at [91, 314] on link "Cancel membership" at bounding box center [103, 313] width 34 height 4
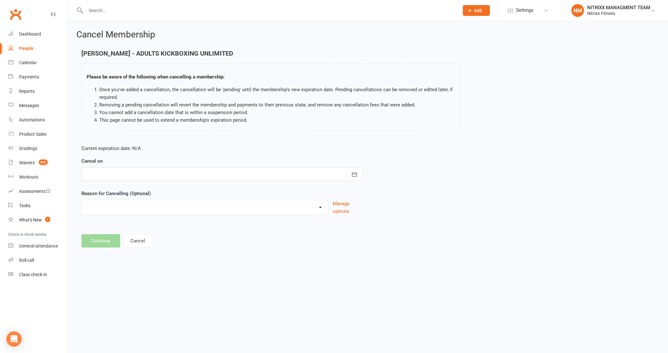
click at [191, 178] on div at bounding box center [222, 174] width 282 height 13
click at [89, 192] on icon "button" at bounding box center [91, 190] width 4 height 5
click at [128, 102] on li "Removing a pending cancellation will revert the membership and payments to thei…" at bounding box center [277, 105] width 356 height 8
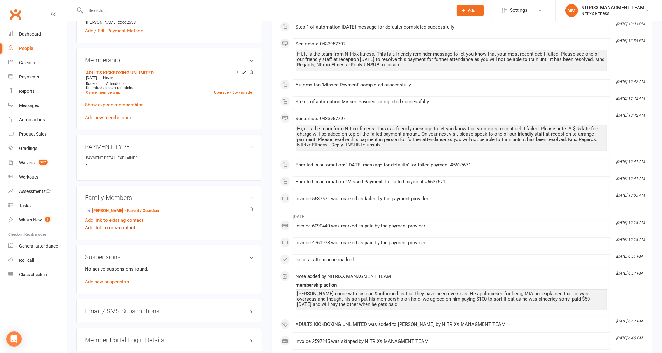
scroll to position [239, 0]
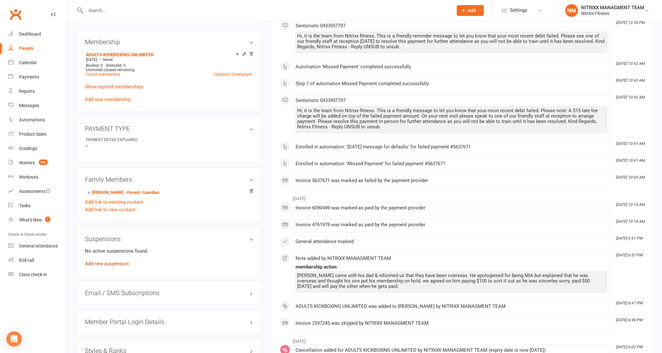
click at [110, 265] on link "Add new suspension" at bounding box center [107, 264] width 44 height 6
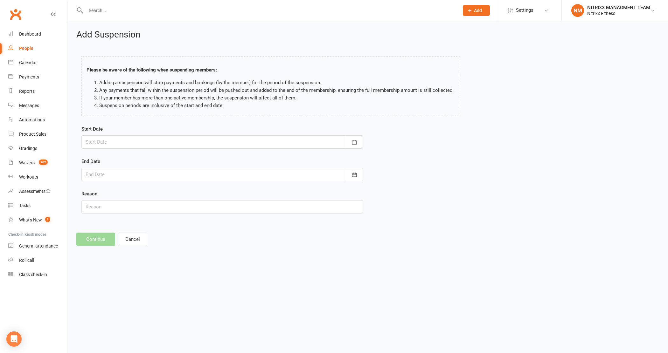
click at [249, 146] on div at bounding box center [222, 142] width 282 height 13
click at [143, 202] on button "17" at bounding box center [149, 206] width 13 height 11
type input "17 Sep 2025"
click at [131, 145] on div at bounding box center [222, 142] width 282 height 13
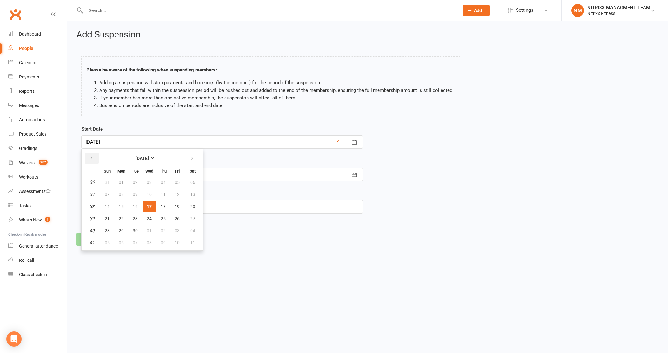
click at [91, 157] on icon "button" at bounding box center [91, 158] width 4 height 5
click at [143, 215] on td "20" at bounding box center [149, 218] width 13 height 11
click at [190, 163] on button "button" at bounding box center [193, 158] width 14 height 11
click at [148, 204] on span "17" at bounding box center [149, 206] width 5 height 5
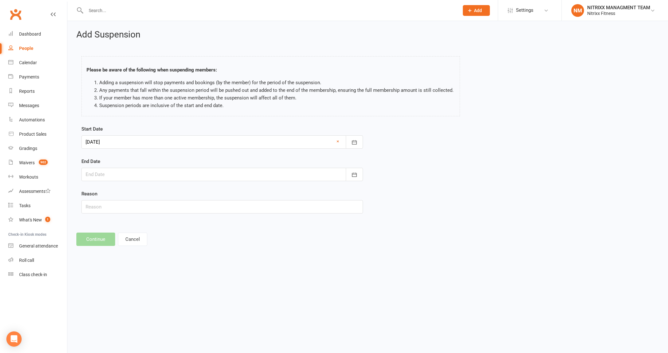
click at [134, 168] on div at bounding box center [222, 174] width 282 height 13
click at [194, 189] on button "button" at bounding box center [193, 190] width 14 height 11
click at [158, 226] on button "09" at bounding box center [163, 226] width 13 height 11
type input "[DATE]"
click at [149, 208] on input "text" at bounding box center [222, 206] width 282 height 13
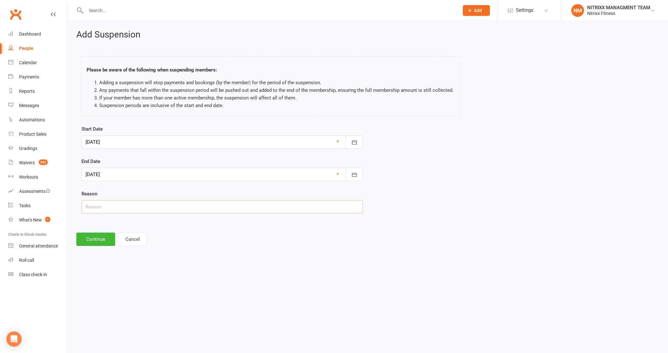
type input "INJURY"
click at [102, 248] on div "Add Suspension Please be aware of the following when suspending members: Adding…" at bounding box center [367, 138] width 601 height 234
click at [102, 244] on button "Continue" at bounding box center [95, 239] width 39 height 13
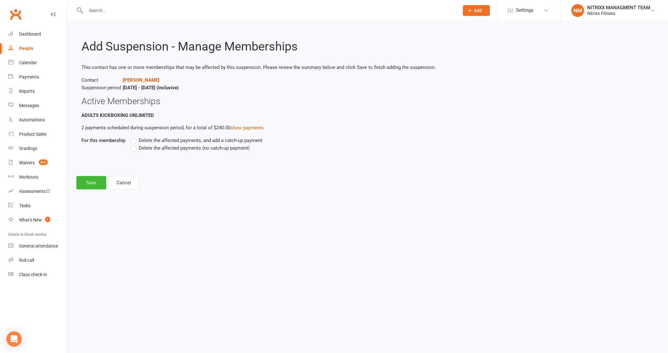
click at [140, 150] on span "Delete the affected payments (no catch-up payment)" at bounding box center [194, 147] width 111 height 7
click at [134, 144] on input "Delete the affected payments (no catch-up payment)" at bounding box center [132, 144] width 4 height 0
click at [98, 179] on button "Save" at bounding box center [91, 182] width 30 height 13
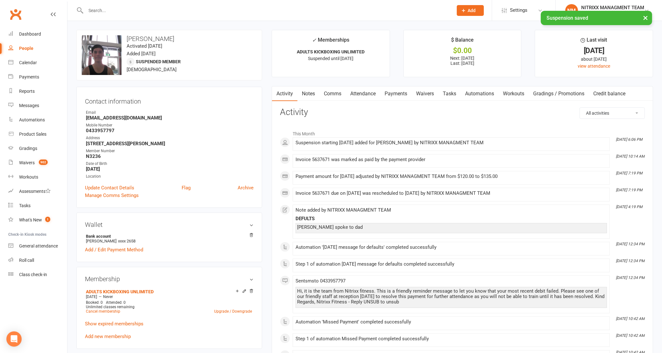
click at [397, 93] on link "Payments" at bounding box center [395, 94] width 31 height 15
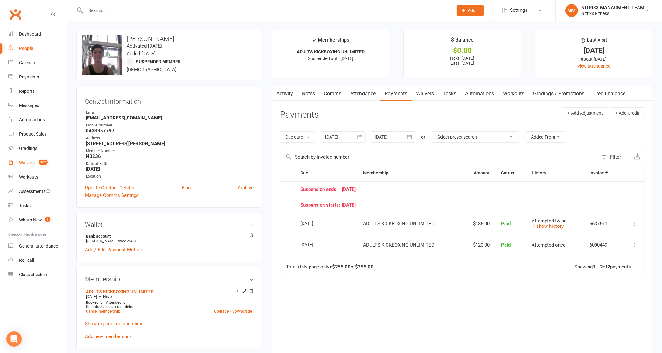
click at [34, 165] on div "Waivers" at bounding box center [27, 162] width 16 height 5
select select "100"
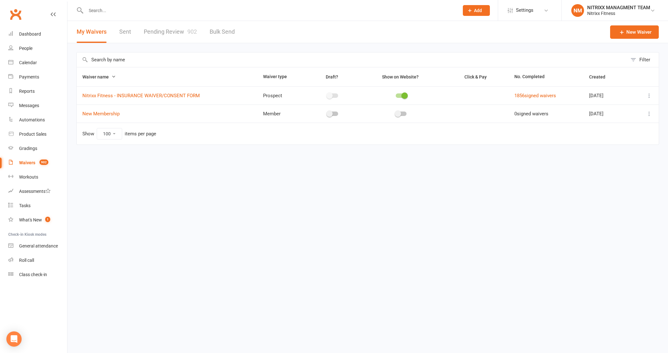
click at [171, 33] on link "Pending Review 902" at bounding box center [170, 32] width 53 height 22
select select "100"
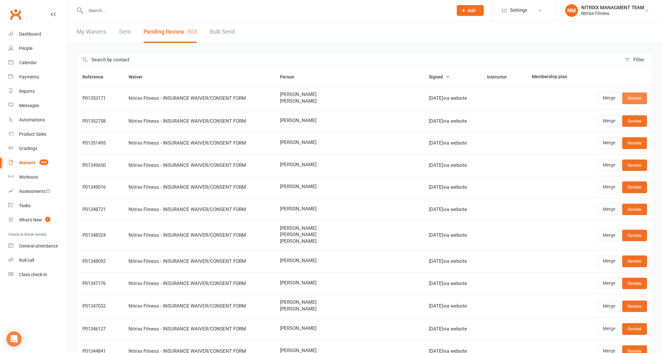
click at [640, 98] on link "Review" at bounding box center [634, 98] width 25 height 11
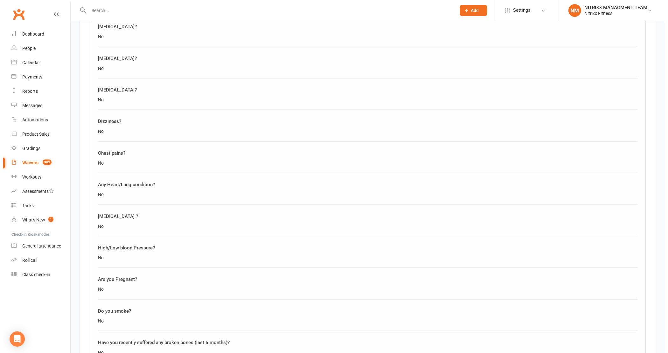
scroll to position [612, 0]
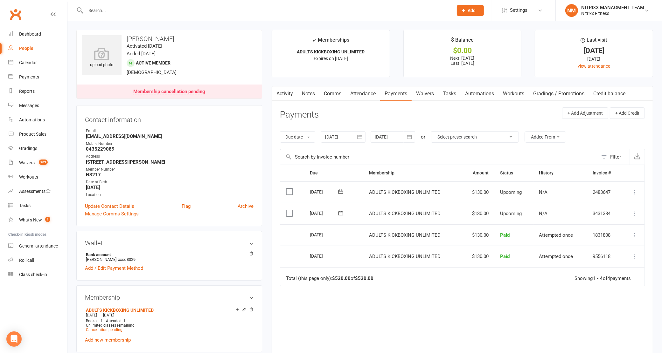
click at [97, 10] on input "text" at bounding box center [266, 10] width 365 height 9
paste input "Is'heq [PERSON_NAME]"
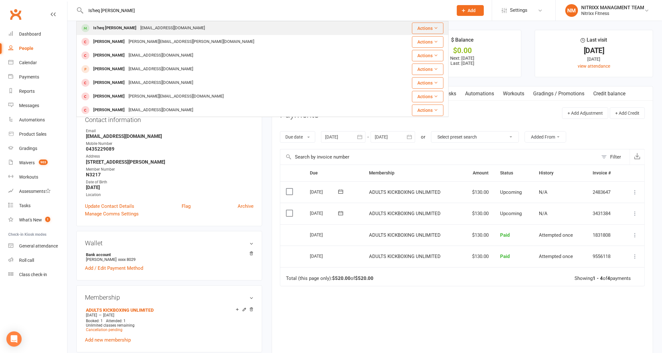
type input "Is'heq [PERSON_NAME]"
click at [149, 32] on div "[EMAIL_ADDRESS][DOMAIN_NAME]" at bounding box center [172, 28] width 68 height 9
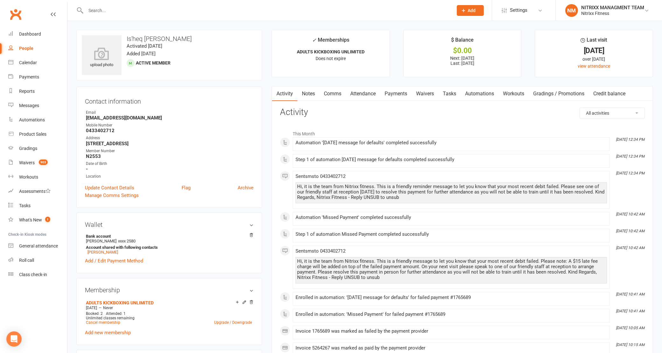
click at [358, 90] on link "Attendance" at bounding box center [363, 94] width 34 height 15
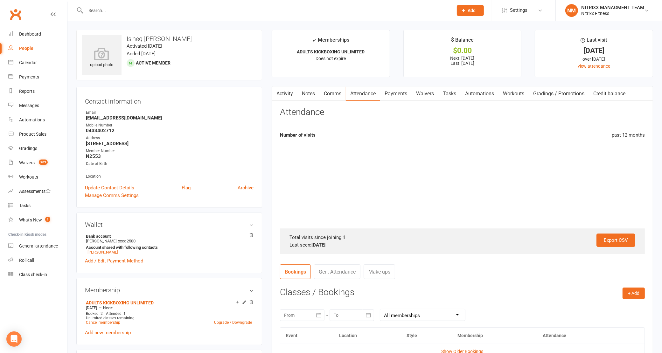
click at [392, 88] on link "Payments" at bounding box center [395, 94] width 31 height 15
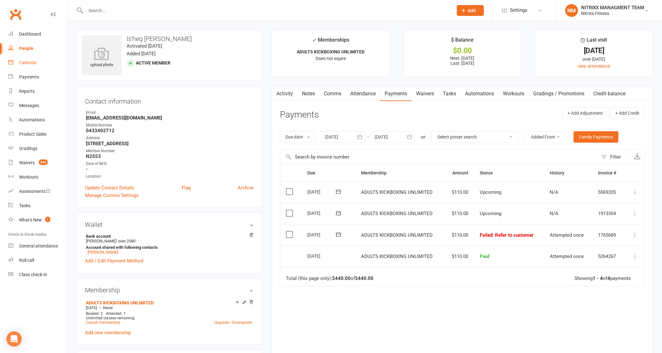
click at [31, 61] on div "Calendar" at bounding box center [28, 62] width 18 height 5
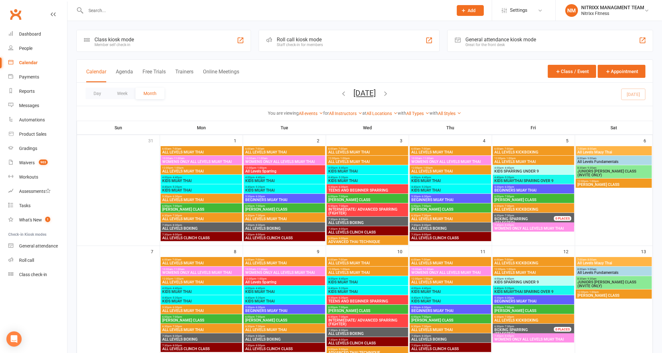
click at [110, 6] on input "text" at bounding box center [266, 10] width 365 height 9
click at [42, 133] on div "Product Sales" at bounding box center [32, 134] width 27 height 5
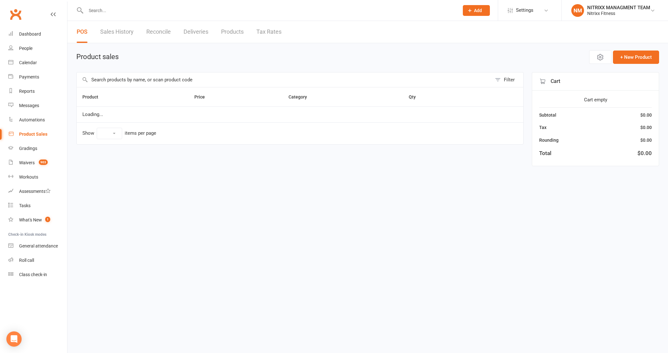
select select "100"
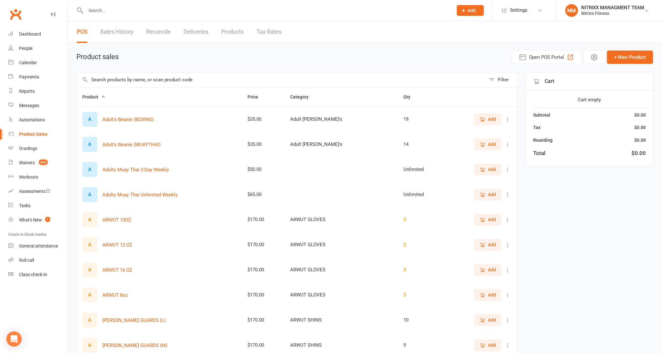
click at [131, 73] on input "text" at bounding box center [281, 80] width 409 height 15
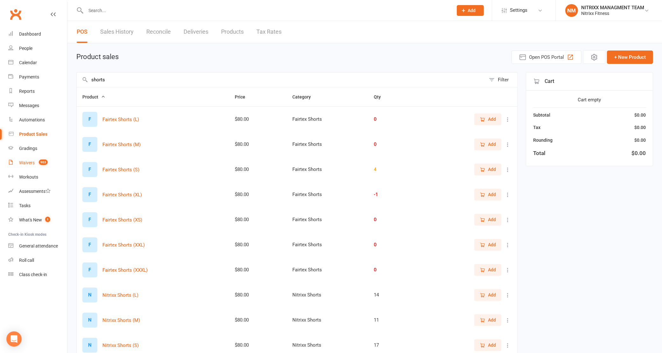
type input "shorts"
click at [26, 165] on div "Waivers" at bounding box center [27, 162] width 16 height 5
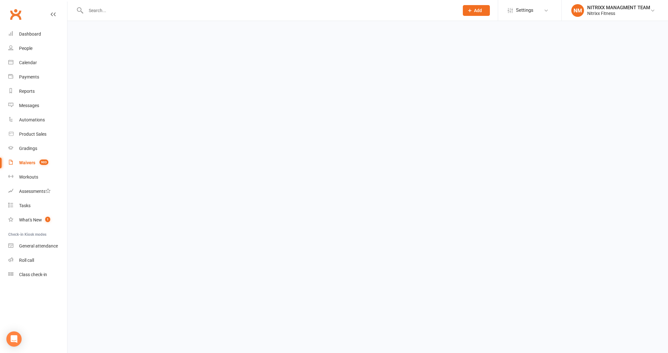
select select "100"
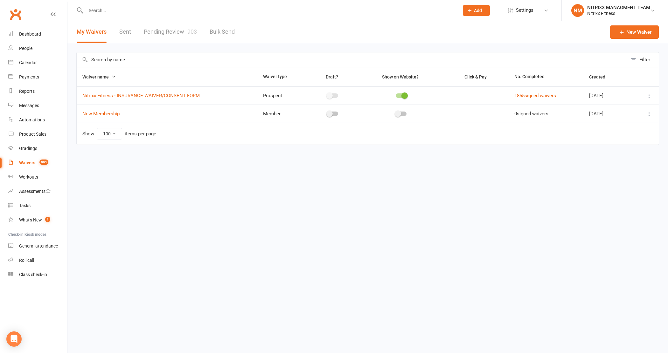
click at [174, 30] on link "Pending Review 903" at bounding box center [170, 32] width 53 height 22
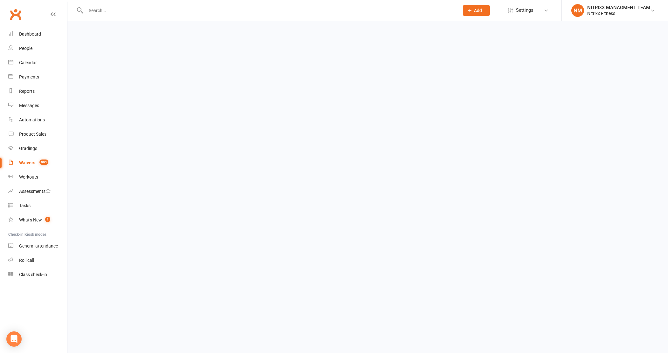
select select "100"
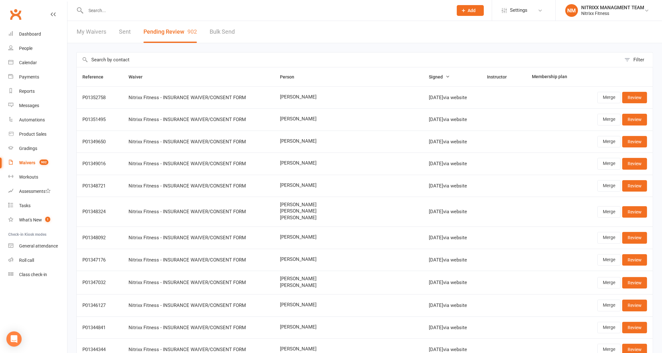
click at [324, 94] on span "[PERSON_NAME]" at bounding box center [348, 96] width 137 height 5
click at [39, 96] on link "Reports" at bounding box center [37, 91] width 59 height 14
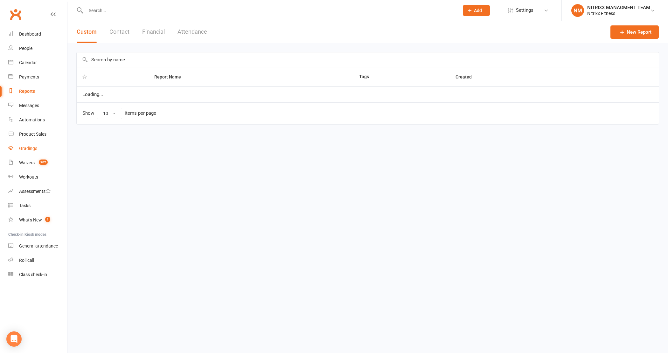
select select "100"
click at [32, 160] on link "Waivers 902" at bounding box center [37, 163] width 59 height 14
select select "100"
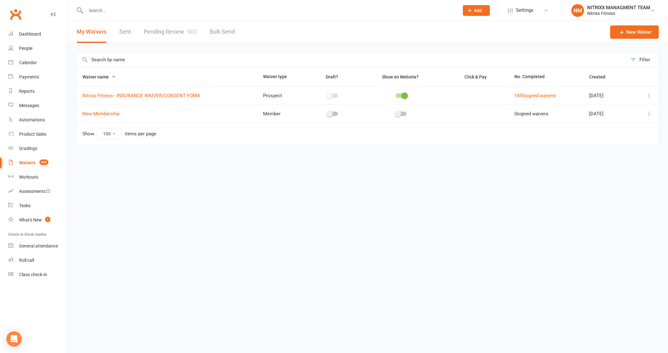
click at [169, 27] on link "Pending Review 902" at bounding box center [170, 32] width 53 height 22
select select "100"
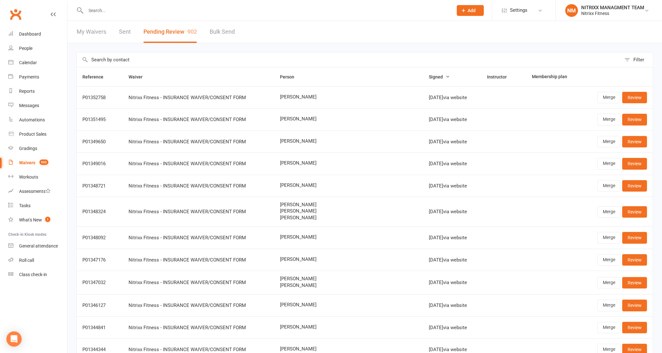
click at [204, 65] on input "text" at bounding box center [349, 59] width 545 height 15
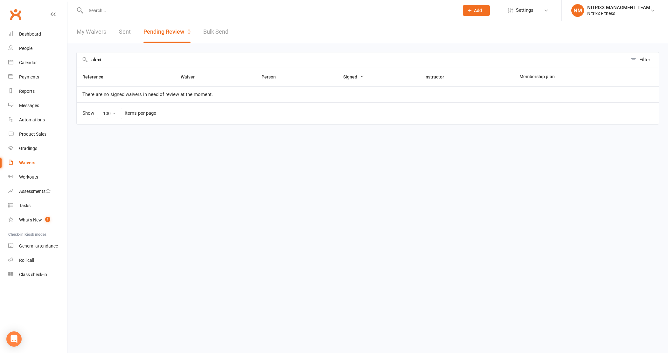
drag, startPoint x: 146, startPoint y: 59, endPoint x: 0, endPoint y: 90, distance: 149.5
click at [0, 90] on ui-view "Prospect Member Non-attending contact Class / event Appointment Grading event T…" at bounding box center [334, 72] width 668 height 141
type input "alexi"
click at [42, 157] on link "Waivers" at bounding box center [37, 163] width 59 height 14
select select "100"
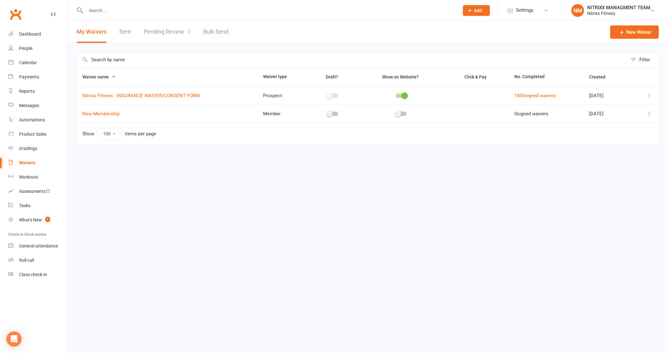
click at [158, 33] on link "Pending Review 0" at bounding box center [167, 32] width 47 height 22
select select "100"
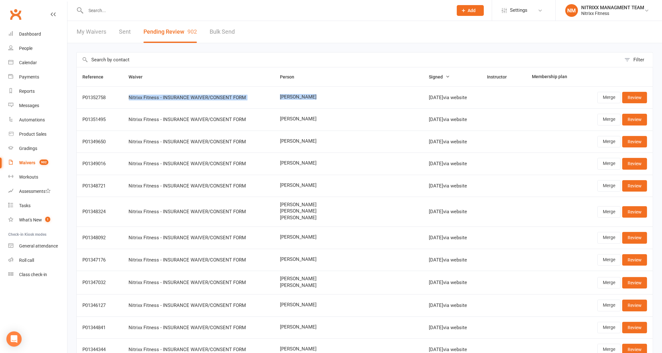
drag, startPoint x: 129, startPoint y: 94, endPoint x: 379, endPoint y: 92, distance: 250.1
click at [379, 92] on tr "P01352758 Nitrixx Fitness - INSURANCE WAIVER/CONSENT FORM [PERSON_NAME] [DATE] …" at bounding box center [365, 98] width 576 height 22
